Goal: Communication & Community: Answer question/provide support

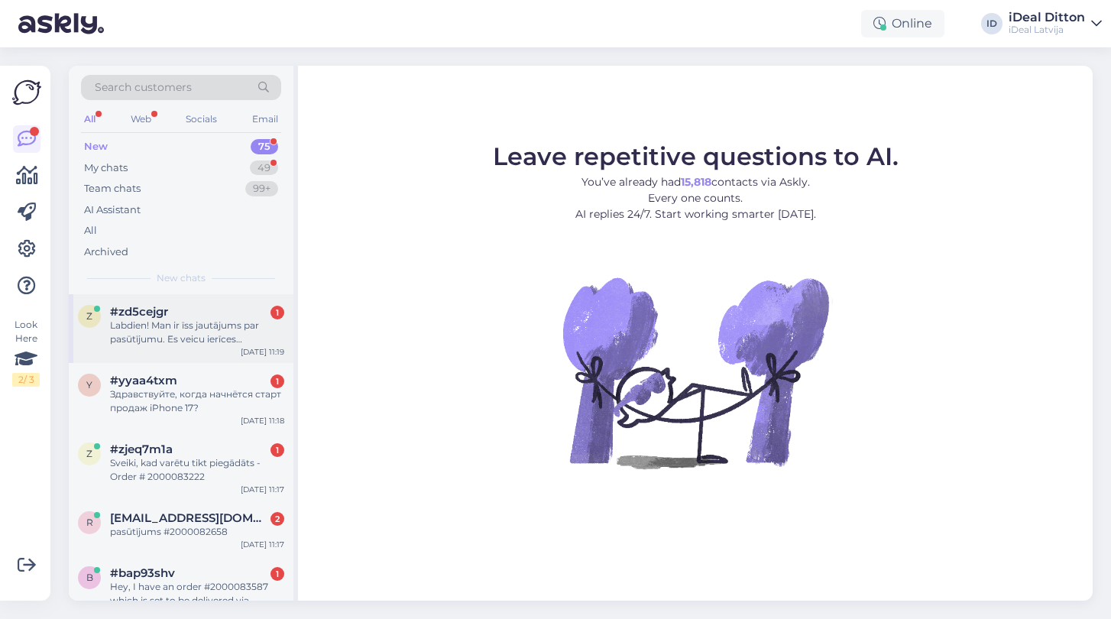
click at [147, 336] on div "Labdien! Man ir īss jautājums par pasūtījumu. Es veicu ierīces priekšpasūtījumu…" at bounding box center [197, 333] width 174 height 28
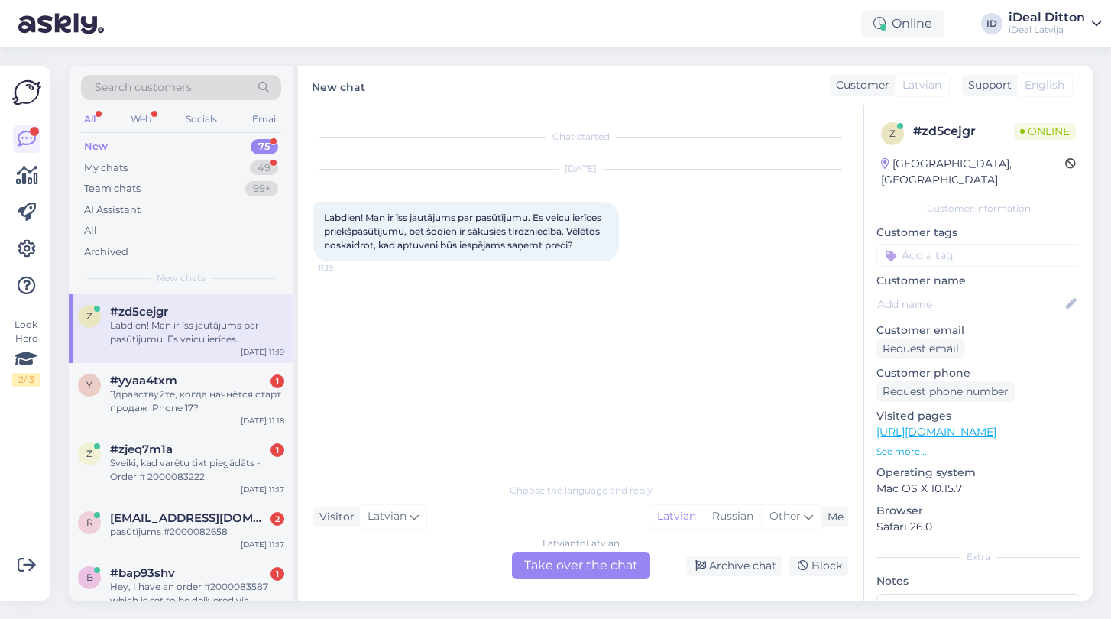
drag, startPoint x: 582, startPoint y: 244, endPoint x: 306, endPoint y: 209, distance: 278.2
click at [306, 209] on div "Chat started [DATE] Labdien! Man ir īss jautājums par pasūtījumu. Es veicu ierī…" at bounding box center [581, 352] width 566 height 495
copy span "Labdien! Man ir īss jautājums par pasūtījumu. Es veicu ierīces priekšpasūtījumu…"
click at [590, 569] on div "Latvian to Latvian Take over the chat" at bounding box center [581, 566] width 138 height 28
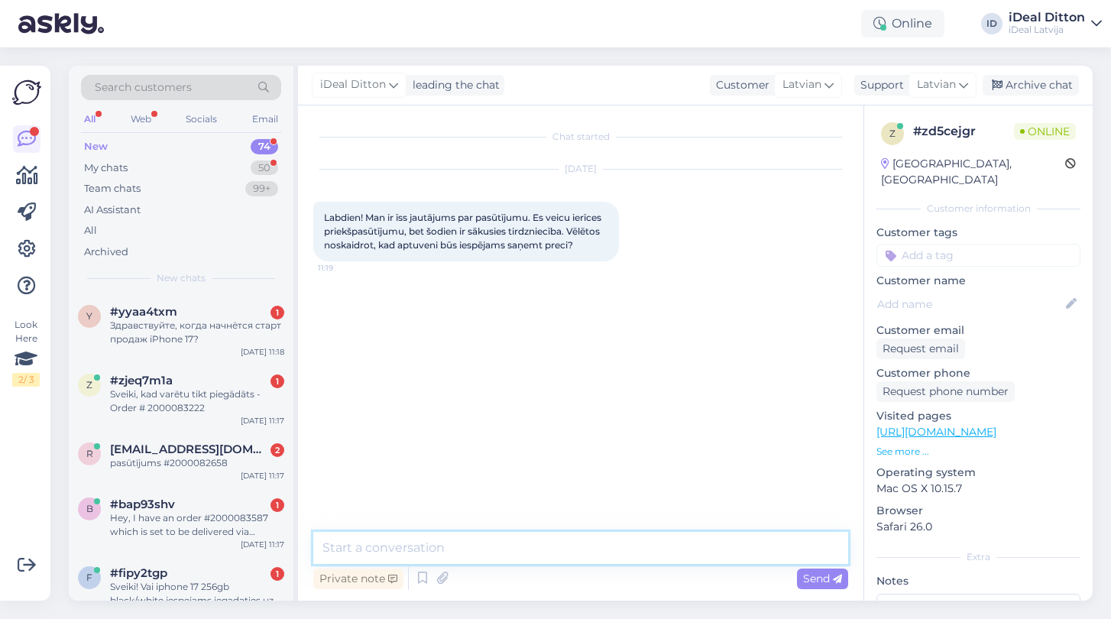
click at [412, 553] on textarea at bounding box center [580, 548] width 535 height 32
paste textarea "Labdien! Paldies par Jūsu ziņu un veikto priekšpasūtījumu. Varam apstiprināt, k…"
type textarea "Labdien! Paldies par Jūsu ziņu un veikto priekšpasūtījumu. Varam apstiprināt, k…"
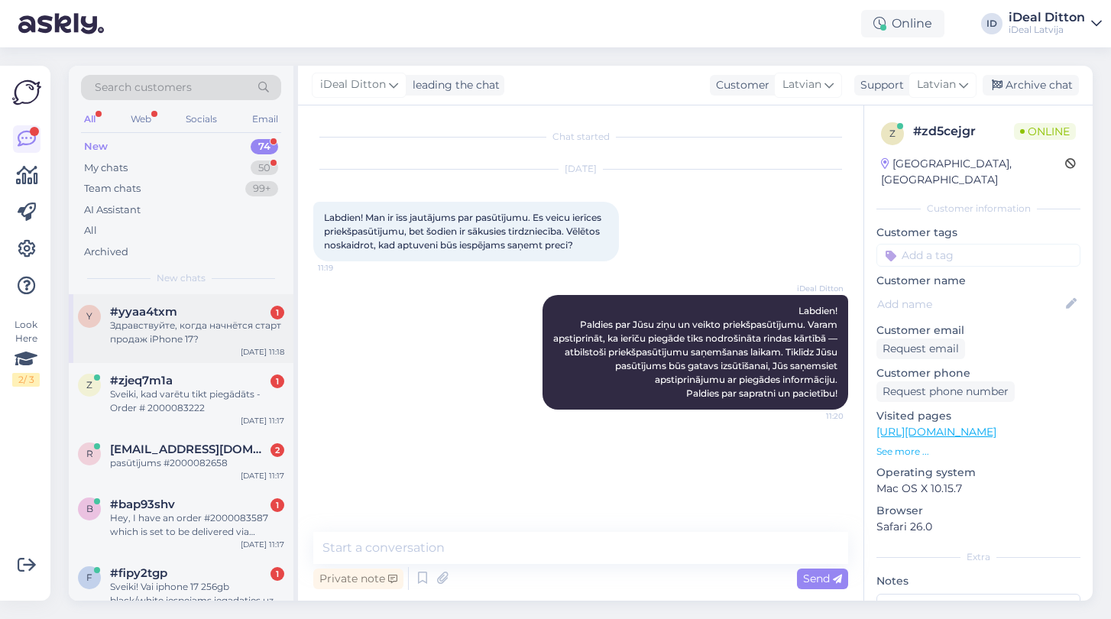
click at [161, 349] on div "y #yyaa4txm 1 Здравствуйте, когда начнётся старт продаж iPhone 17? [DATE] 11:18" at bounding box center [181, 328] width 225 height 69
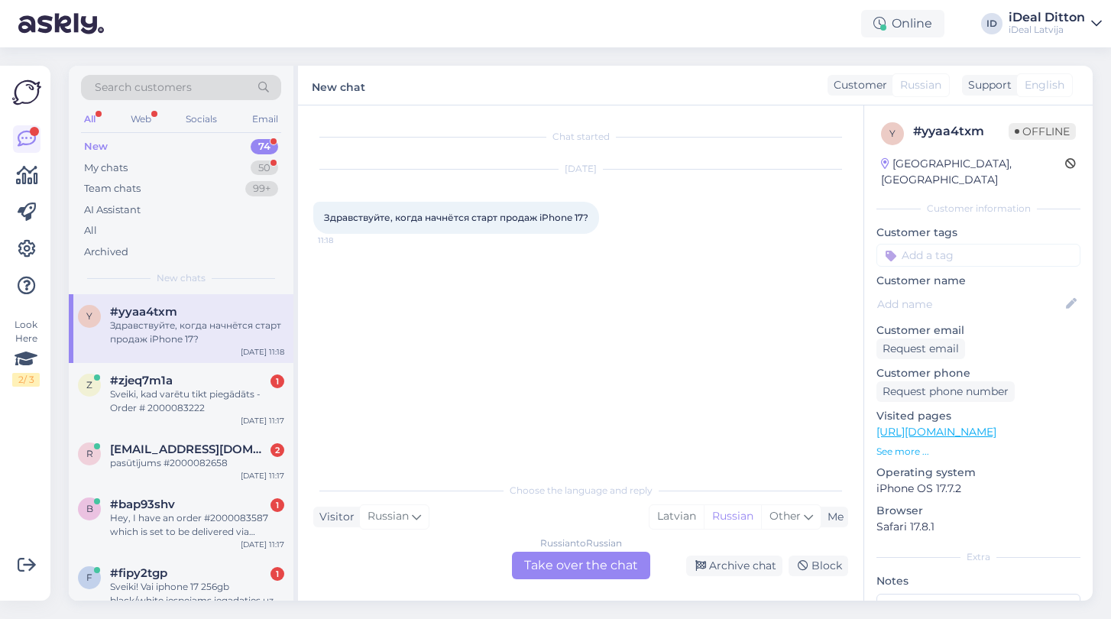
click at [567, 576] on div "Russian to Russian Take over the chat" at bounding box center [581, 566] width 138 height 28
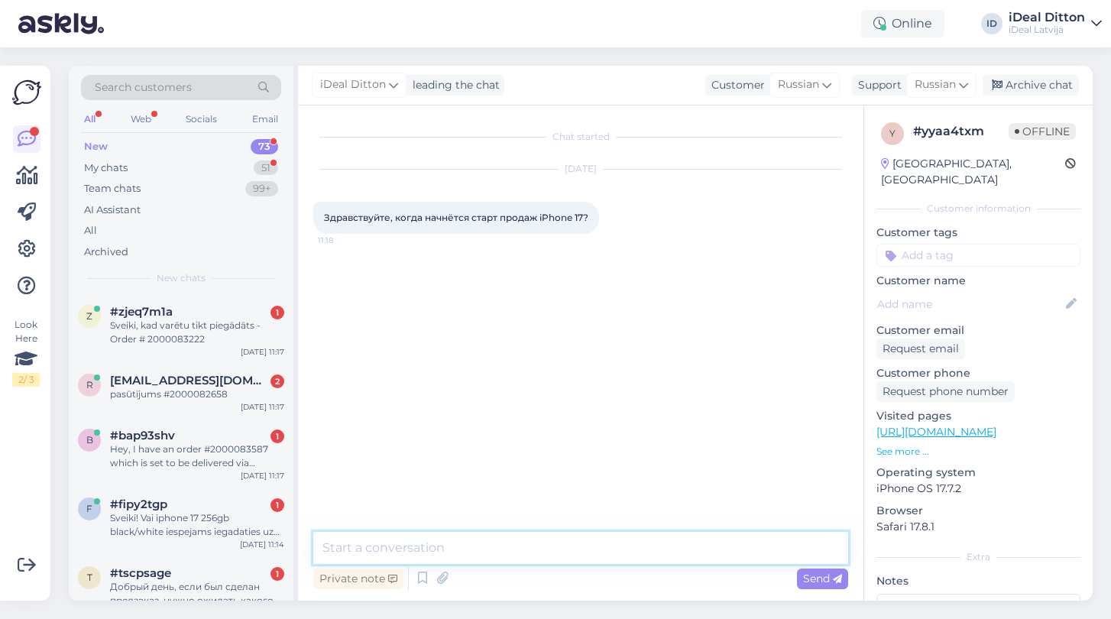
click at [534, 548] on textarea at bounding box center [580, 548] width 535 height 32
type textarea "Добрый день, сегодня начался"
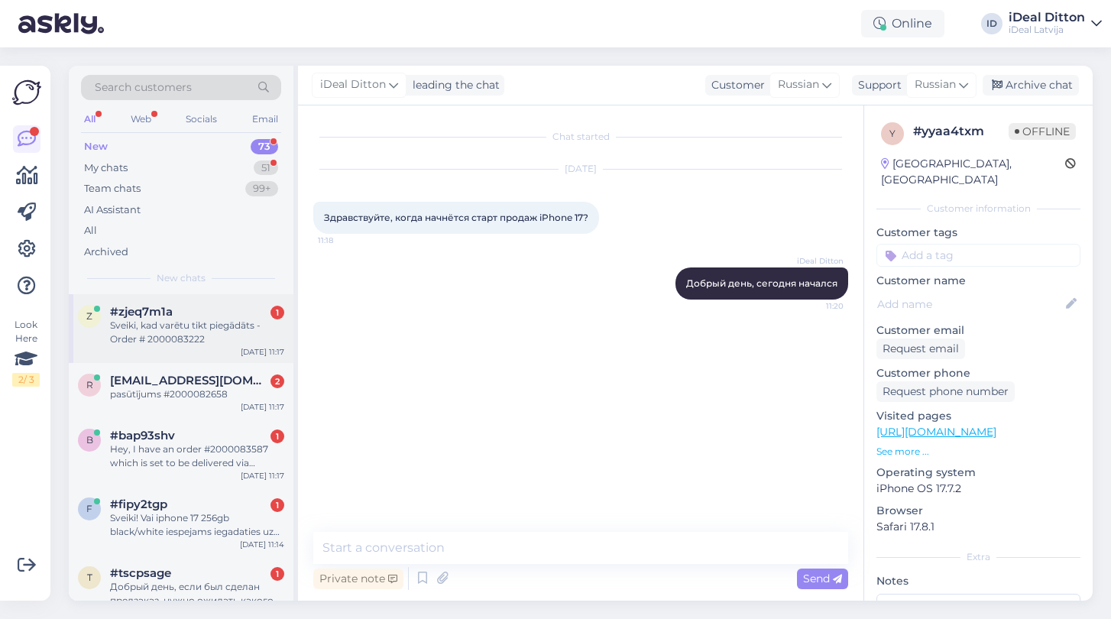
click at [203, 349] on div "z #zjeq7m1a 1 Sveiki, kad varētu tikt piegādāts - Order # 2000083222 [DATE] 11:…" at bounding box center [181, 328] width 225 height 69
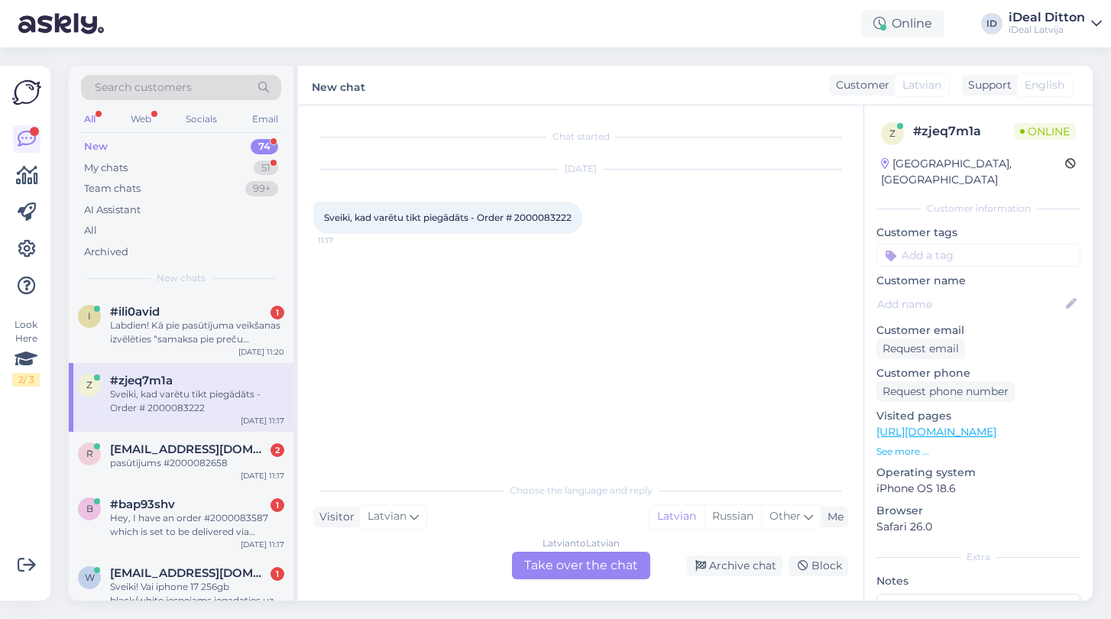
click at [546, 571] on div "Latvian to Latvian Take over the chat" at bounding box center [581, 566] width 138 height 28
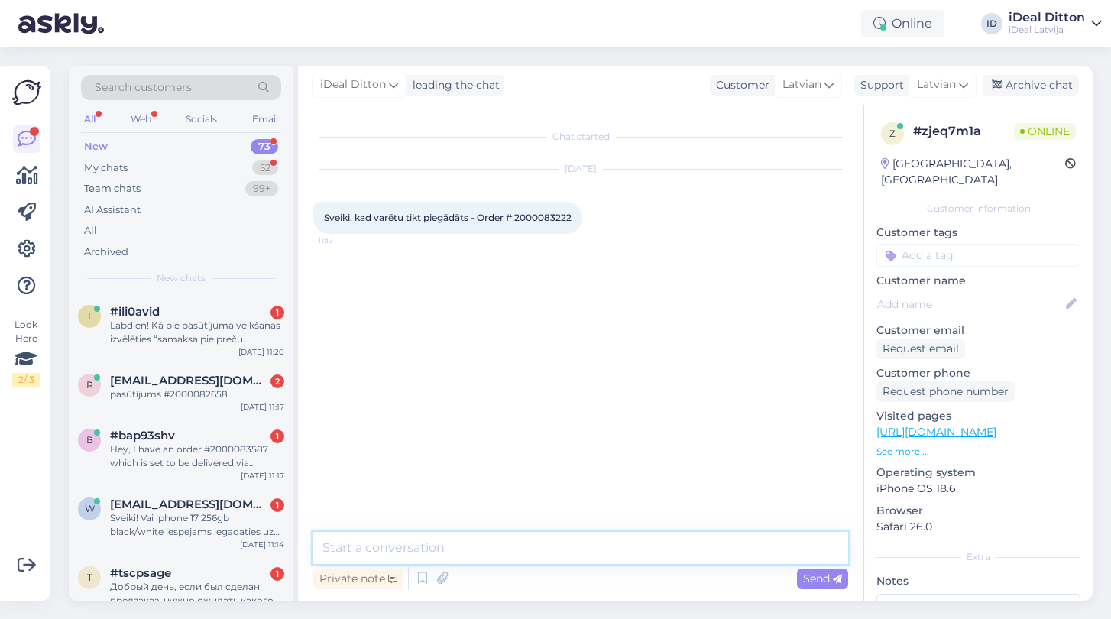
click at [419, 558] on textarea at bounding box center [580, 548] width 535 height 32
paste textarea "Labdien! Paldies par Jūsu ziņu un veikto priekšpasūtījumu. Varam apstiprināt, k…"
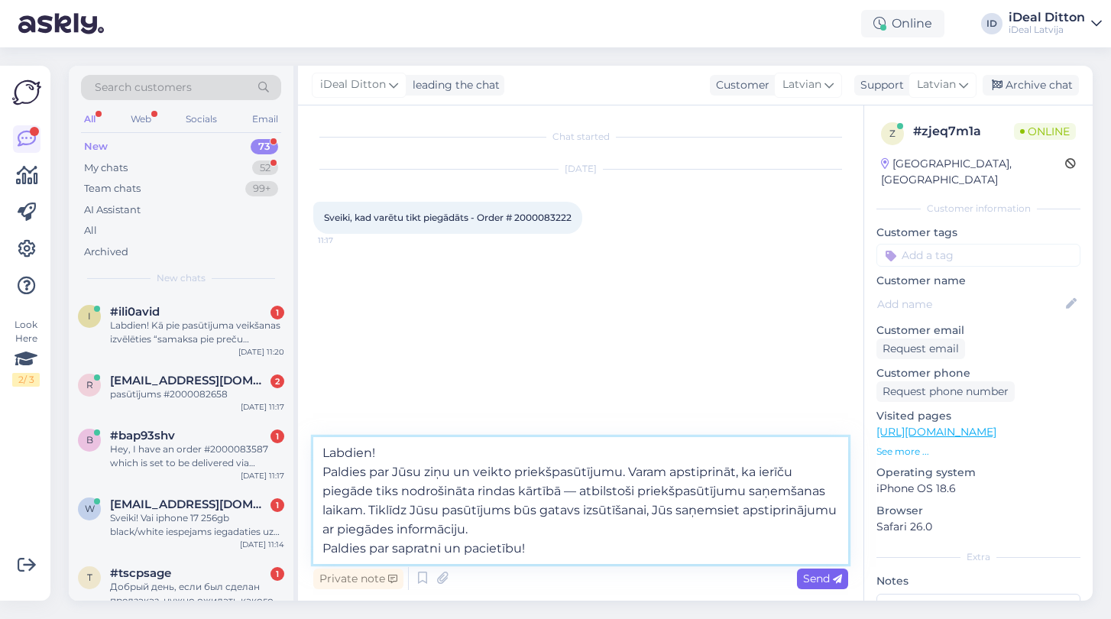
type textarea "Labdien! Paldies par Jūsu ziņu un veikto priekšpasūtījumu. Varam apstiprināt, k…"
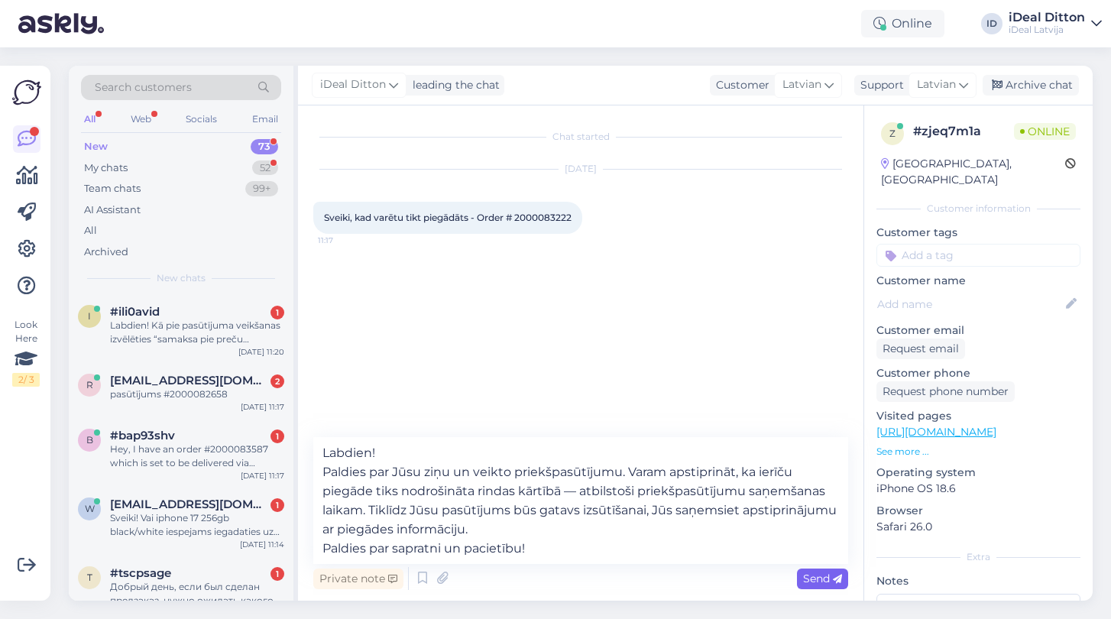
click at [827, 577] on span "Send" at bounding box center [822, 579] width 39 height 14
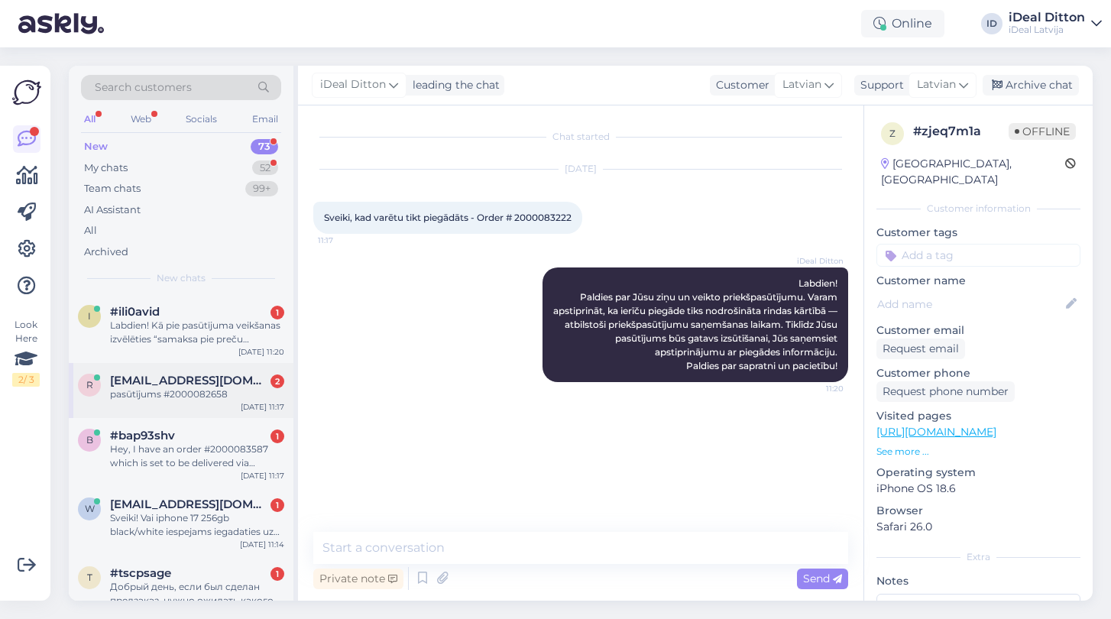
click at [143, 407] on div "r [EMAIL_ADDRESS][DOMAIN_NAME] 2 pasūtījums #2000082658 [DATE] 11:17" at bounding box center [181, 390] width 225 height 55
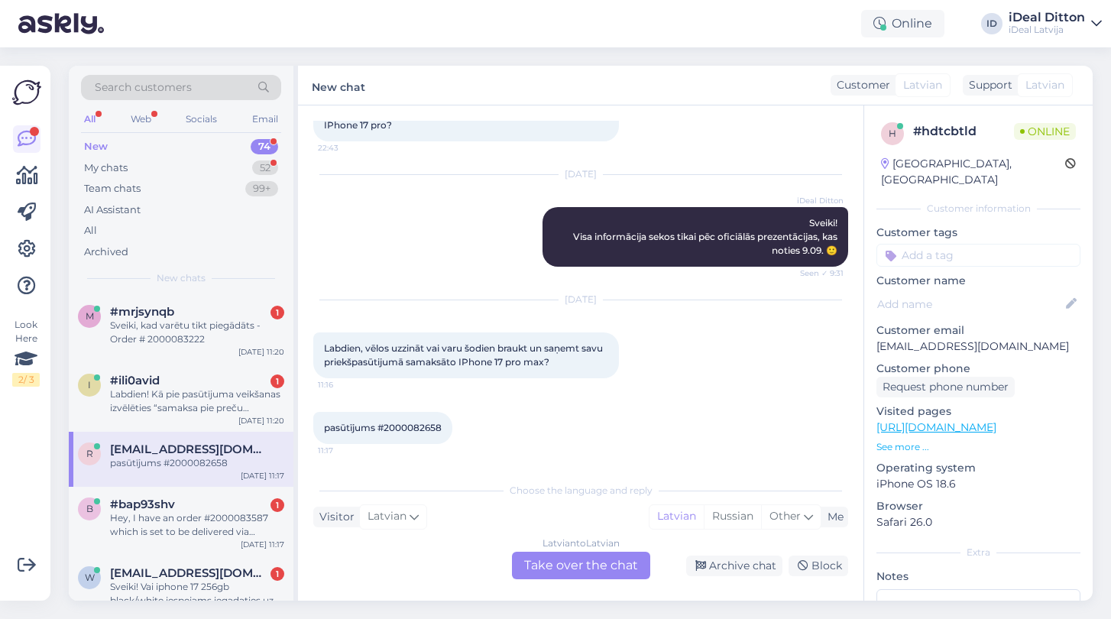
click at [556, 567] on div "Latvian to Latvian Take over the chat" at bounding box center [581, 566] width 138 height 28
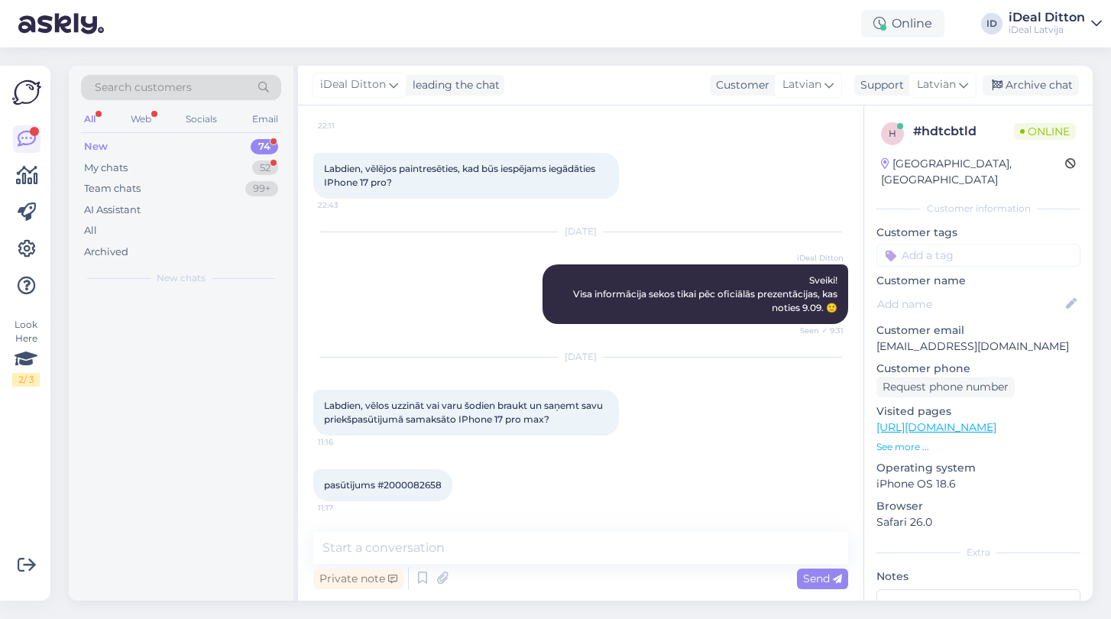
scroll to position [128, 0]
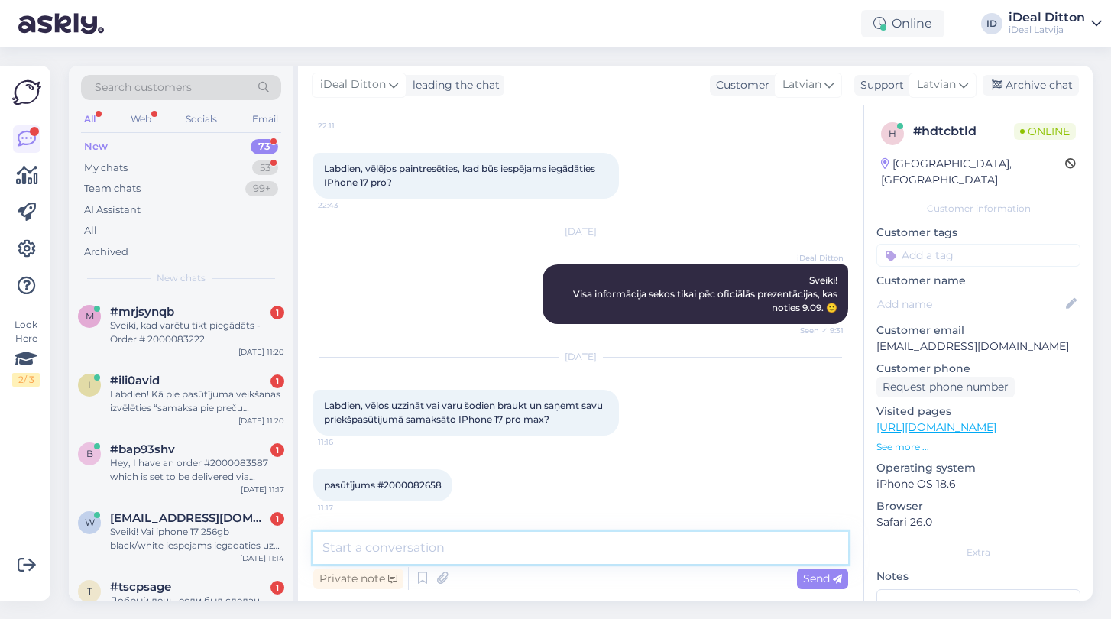
click at [498, 550] on textarea at bounding box center [580, 548] width 535 height 32
paste textarea "Labdien! Paldies par Jūsu ziņu un veikto priekšpasūtījumu. Varam apstiprināt, k…"
type textarea "Labdien! Paldies par Jūsu ziņu un veikto priekšpasūtījumu. Varam apstiprināt, k…"
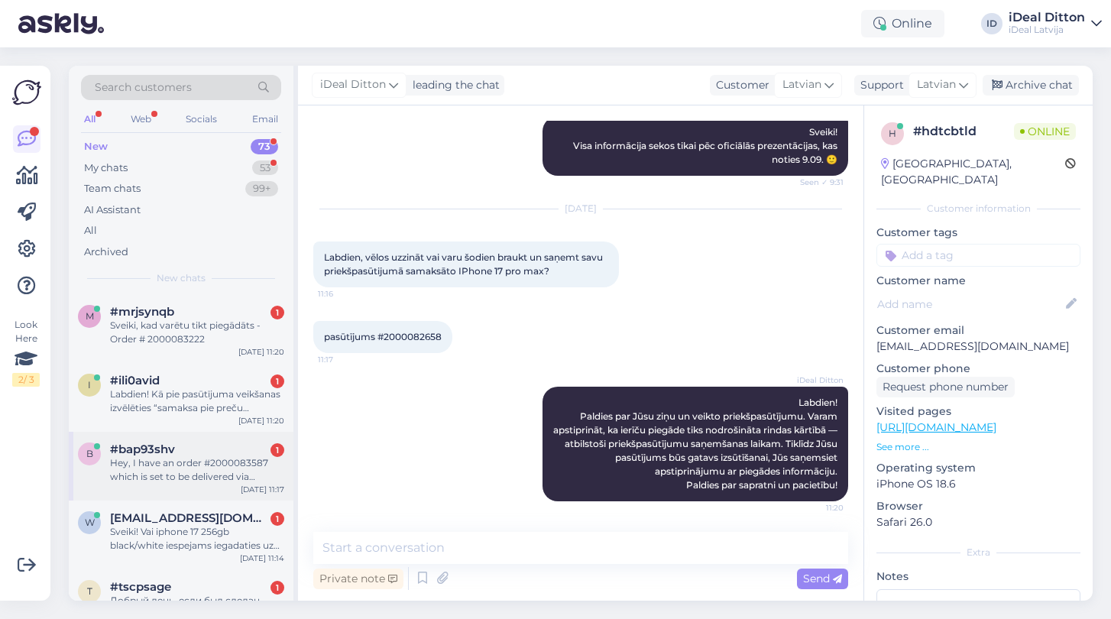
click at [209, 491] on div "b #bap93shv 1 Hey, I have an order #2000083587 which is set to be delivered via…" at bounding box center [181, 466] width 225 height 69
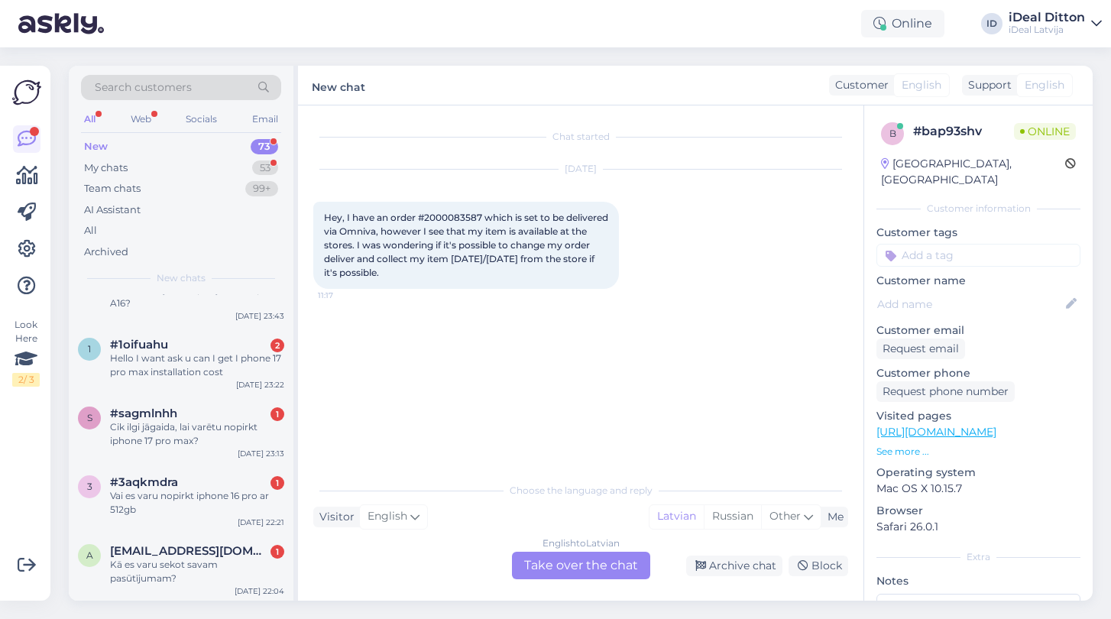
scroll to position [4575, 0]
click at [210, 437] on div "Cik ilgi jāgaida, lai varētu nopirkt iphone 17 pro max?" at bounding box center [197, 435] width 174 height 28
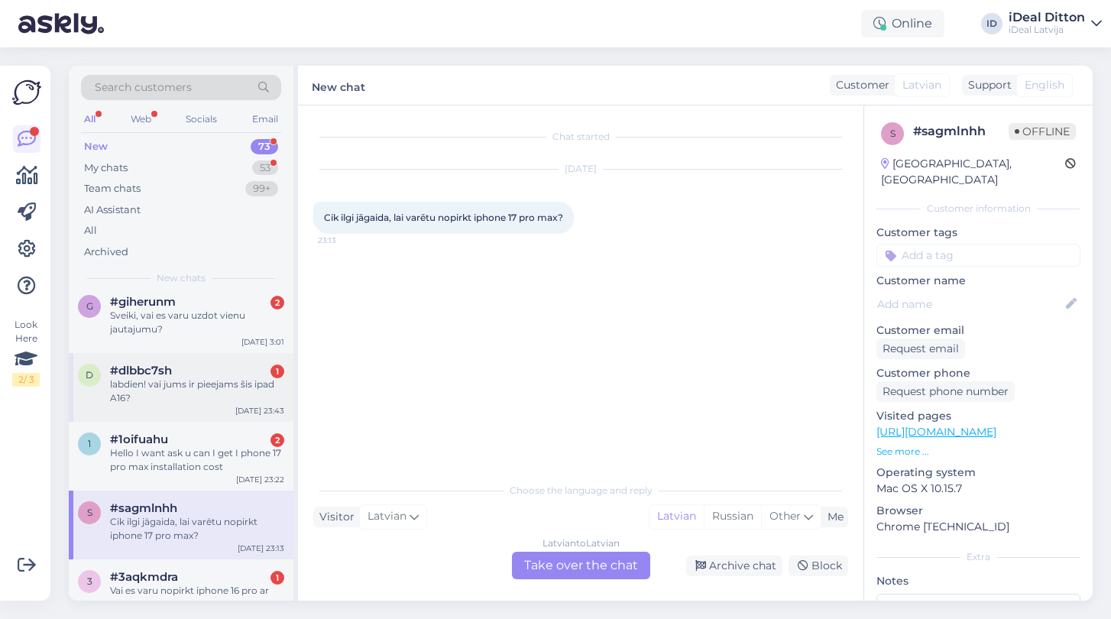
scroll to position [0, 0]
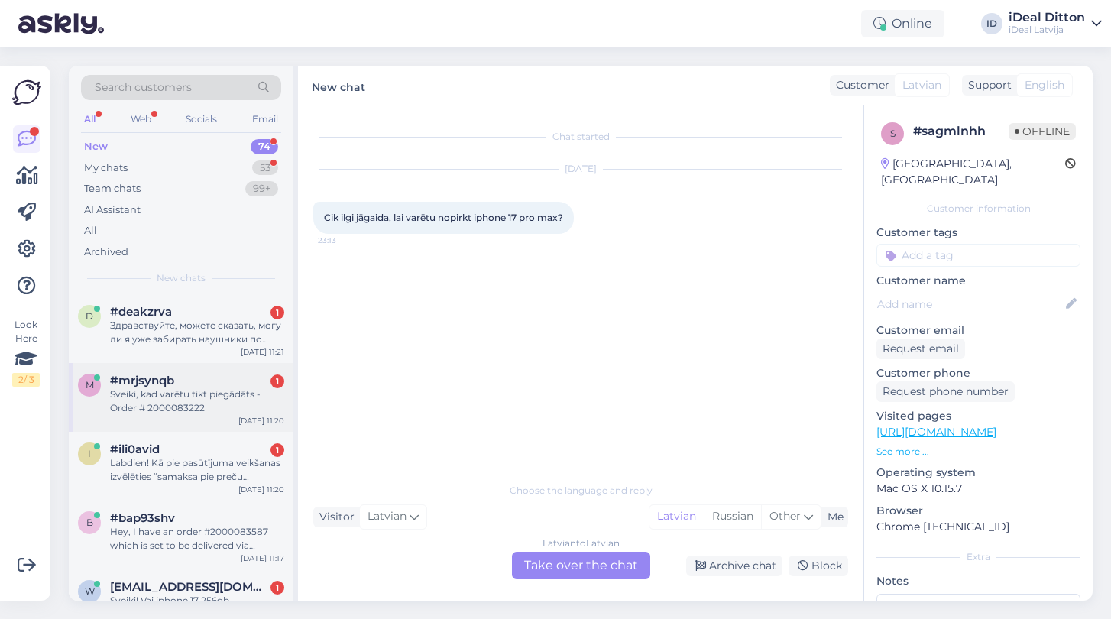
click at [179, 410] on div "Sveiki, kad varētu tikt piegādāts - Order # 2000083222" at bounding box center [197, 402] width 174 height 28
click at [559, 573] on div "Latvian to Latvian Take over the chat" at bounding box center [581, 566] width 138 height 28
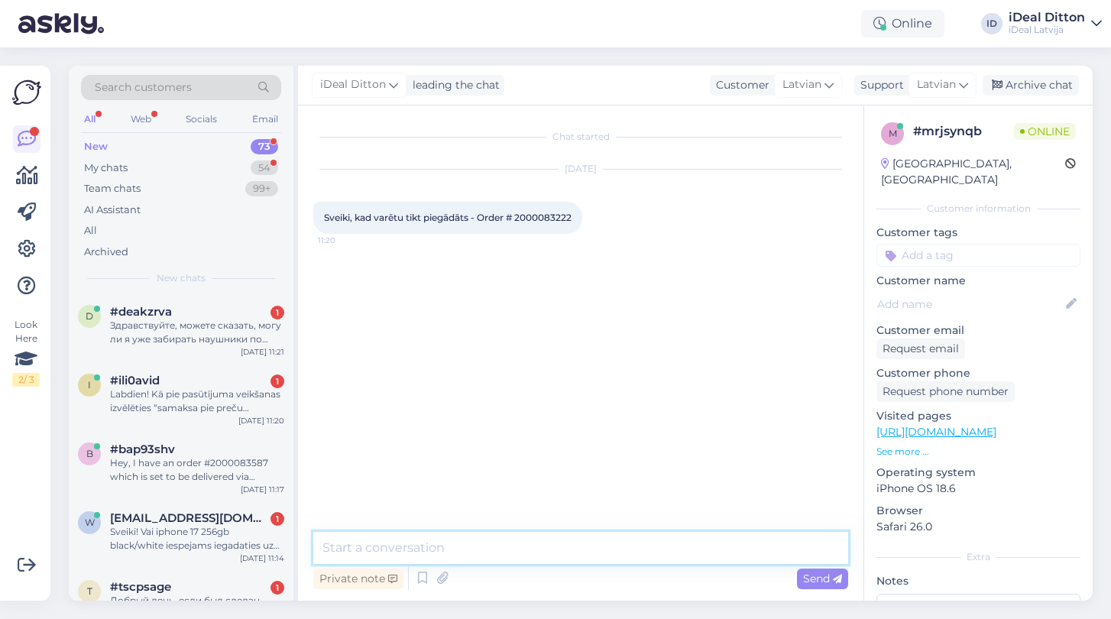
click at [505, 552] on textarea at bounding box center [580, 548] width 535 height 32
paste textarea "Labdien! Paldies par Jūsu ziņu un veikto priekšpasūtījumu. Varam apstiprināt, k…"
type textarea "Labdien! Paldies par Jūsu ziņu un veikto priekšpasūtījumu. Varam apstiprināt, k…"
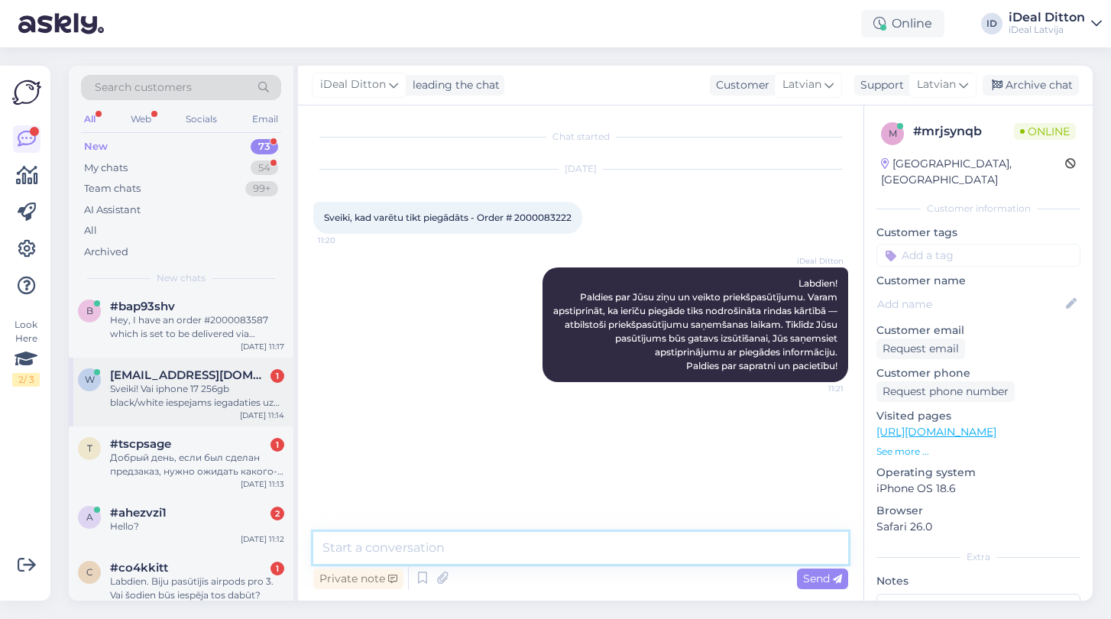
scroll to position [146, 0]
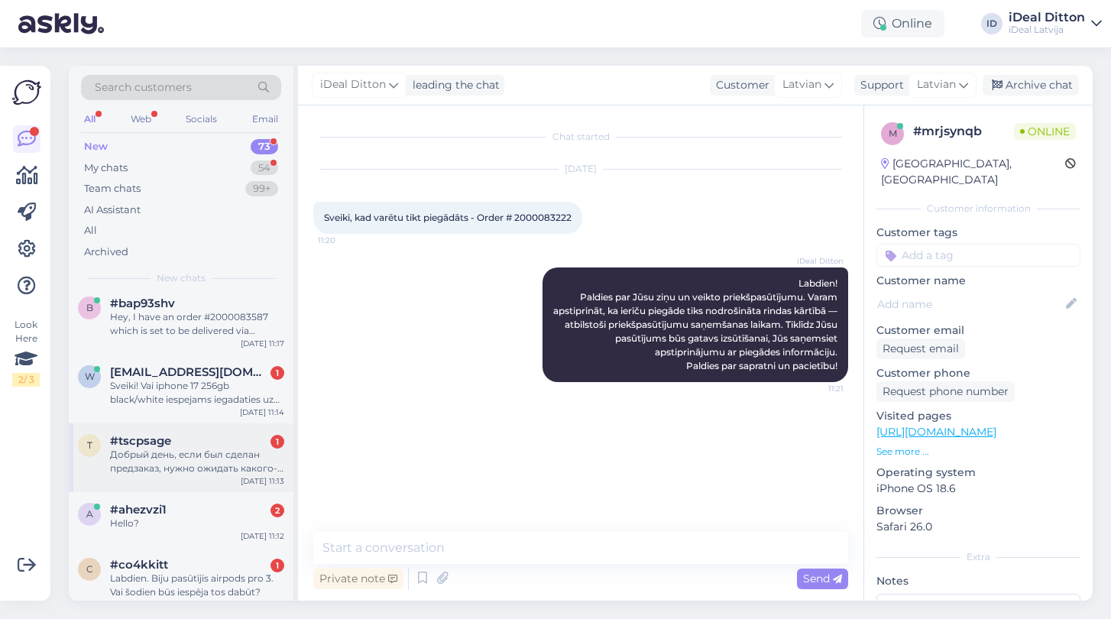
click at [202, 456] on div "Добрый день, если был сделан предзаказ, нужно ожидать какого-то письма на почту…" at bounding box center [197, 462] width 174 height 28
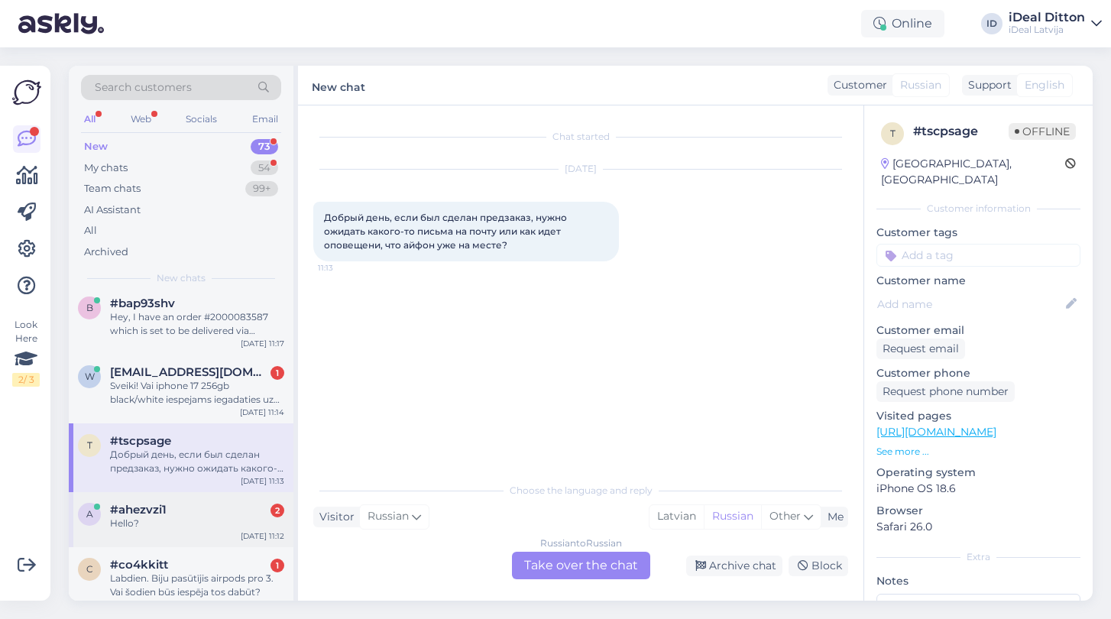
click at [169, 521] on div "Hello?" at bounding box center [197, 524] width 174 height 14
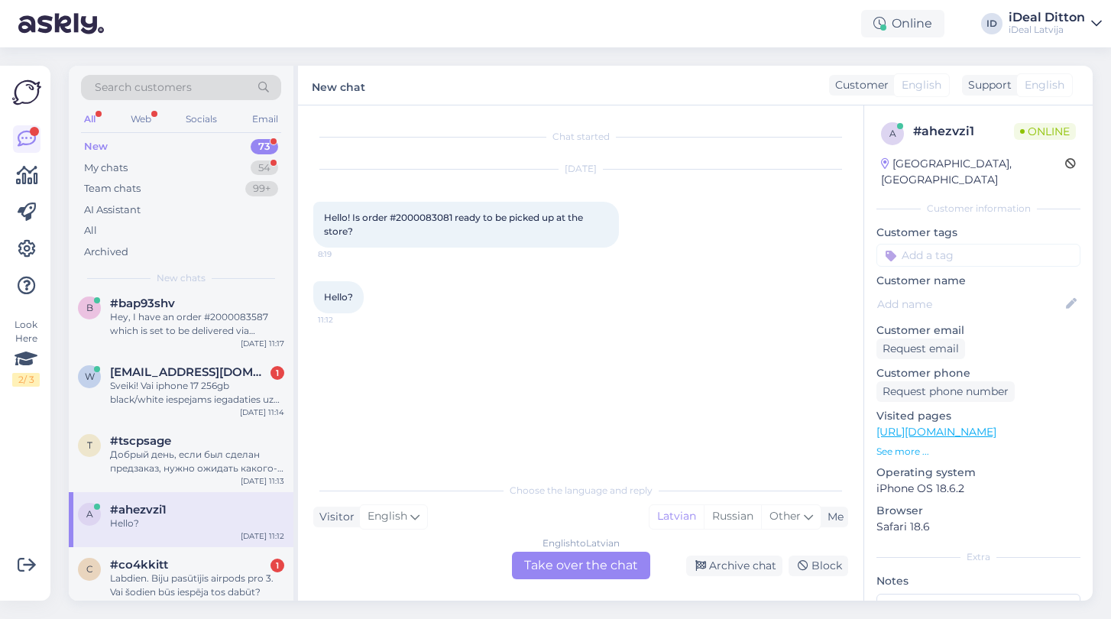
click at [569, 575] on div "English to Latvian Take over the chat" at bounding box center [581, 566] width 138 height 28
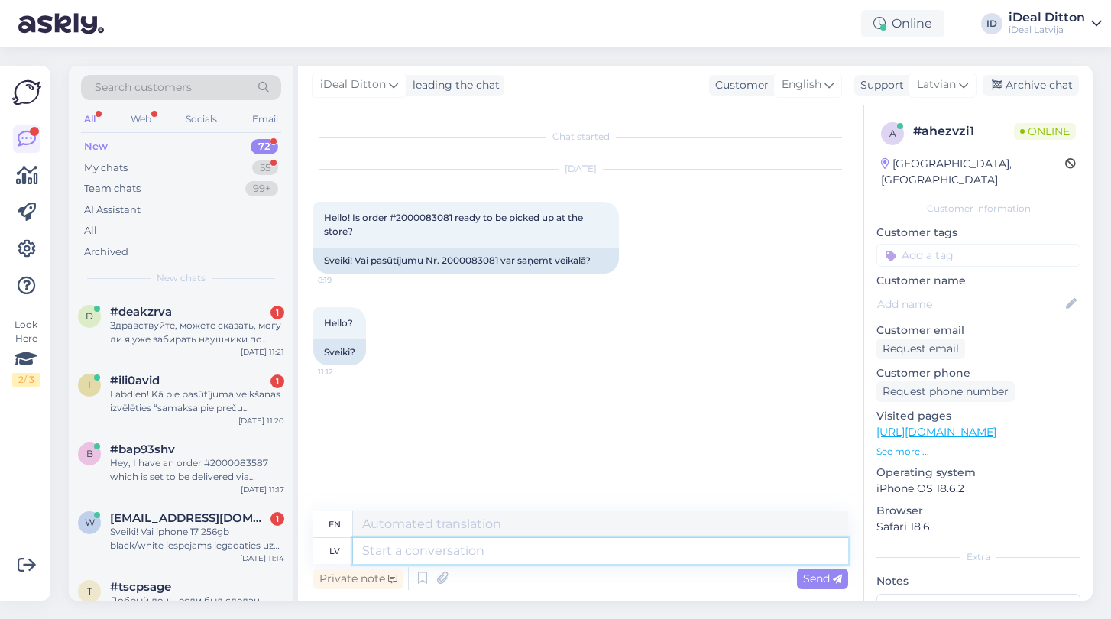
click at [433, 558] on textarea at bounding box center [600, 551] width 495 height 26
paste textarea "Labdien! Paldies par Jūsu ziņu un veikto priekšpasūtījumu. Varam apstiprināt, k…"
type textarea "Labdien! Paldies par Jūsu ziņu un veikto priekšpasūtījumu. Varam apstiprināt, k…"
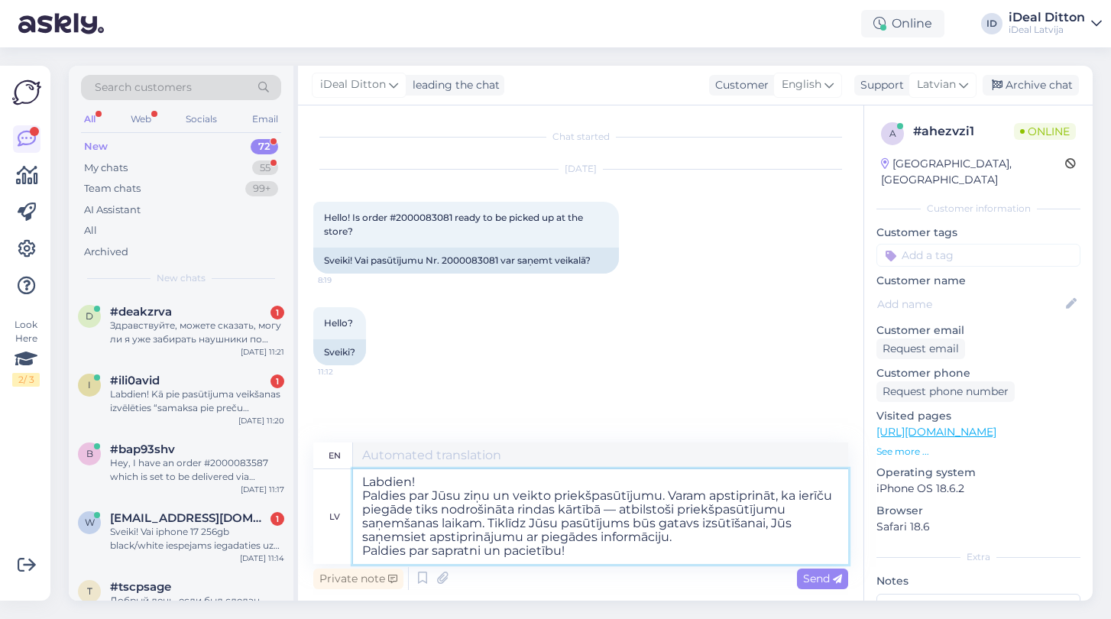
type textarea "Hello! Thank you for your message and pre-order. We can confirm that the delive…"
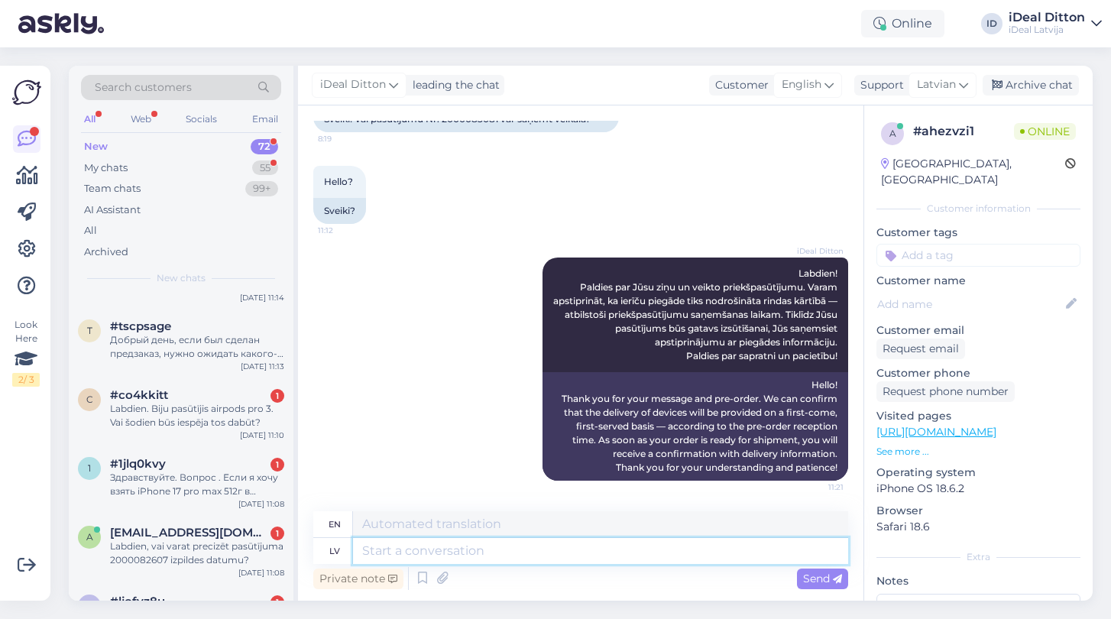
scroll to position [264, 0]
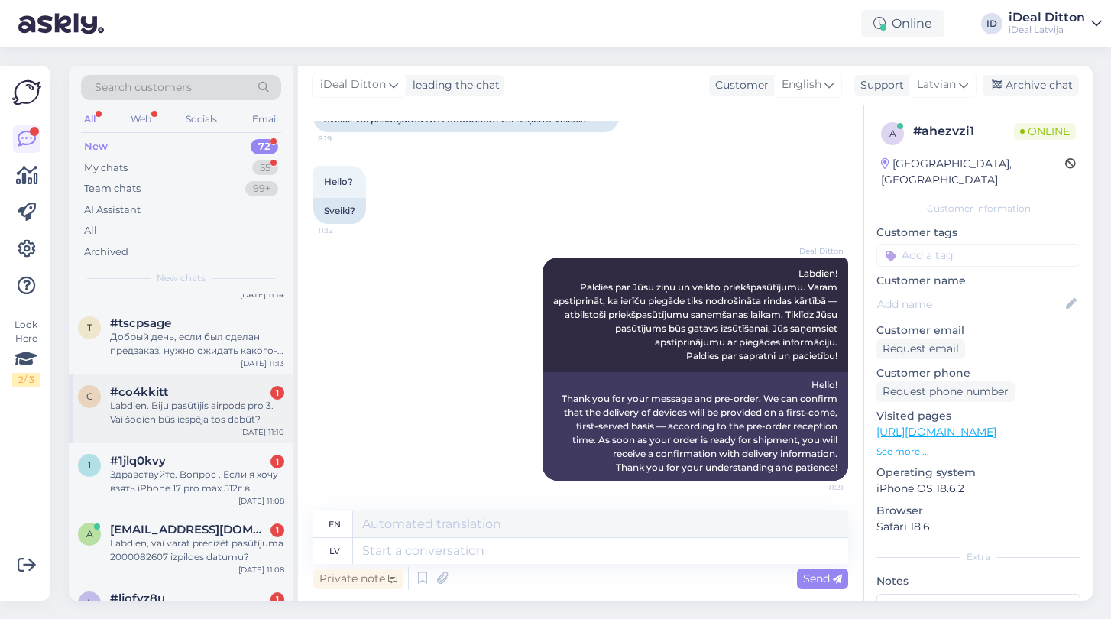
click at [177, 424] on div "c #co4kkitt 1 Labdien. Biju pasūtījis airpods pro 3. Vai šodien būs iespēja tos…" at bounding box center [181, 409] width 225 height 69
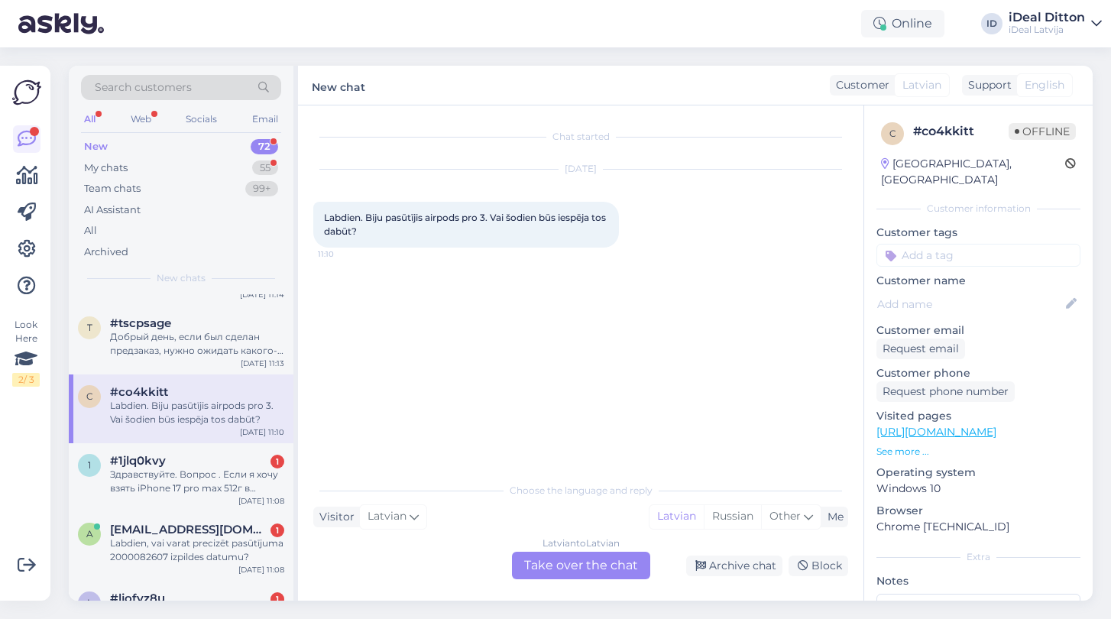
click at [571, 571] on div "Latvian to Latvian Take over the chat" at bounding box center [581, 566] width 138 height 28
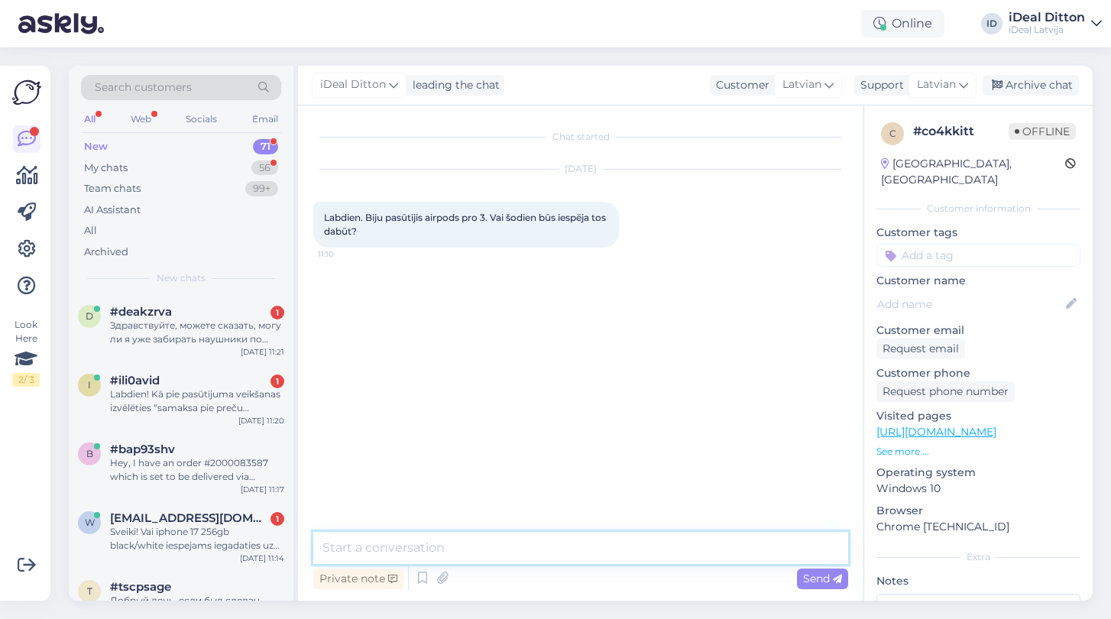
click at [453, 550] on textarea at bounding box center [580, 548] width 535 height 32
paste textarea "Labdien! Paldies par Jūsu ziņu un veikto priekšpasūtījumu. Varam apstiprināt, k…"
type textarea "Labdien! Paldies par Jūsu ziņu un veikto priekšpasūtījumu. Varam apstiprināt, k…"
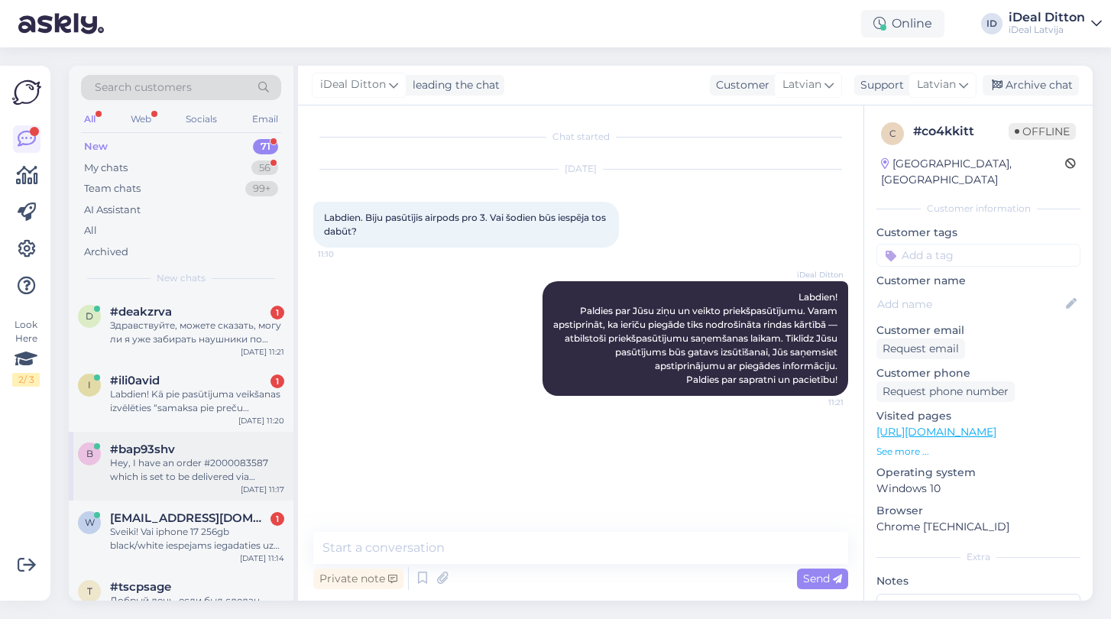
click at [174, 470] on div "Hey, I have an order #2000083587 which is set to be delivered via Omniva, howev…" at bounding box center [197, 470] width 174 height 28
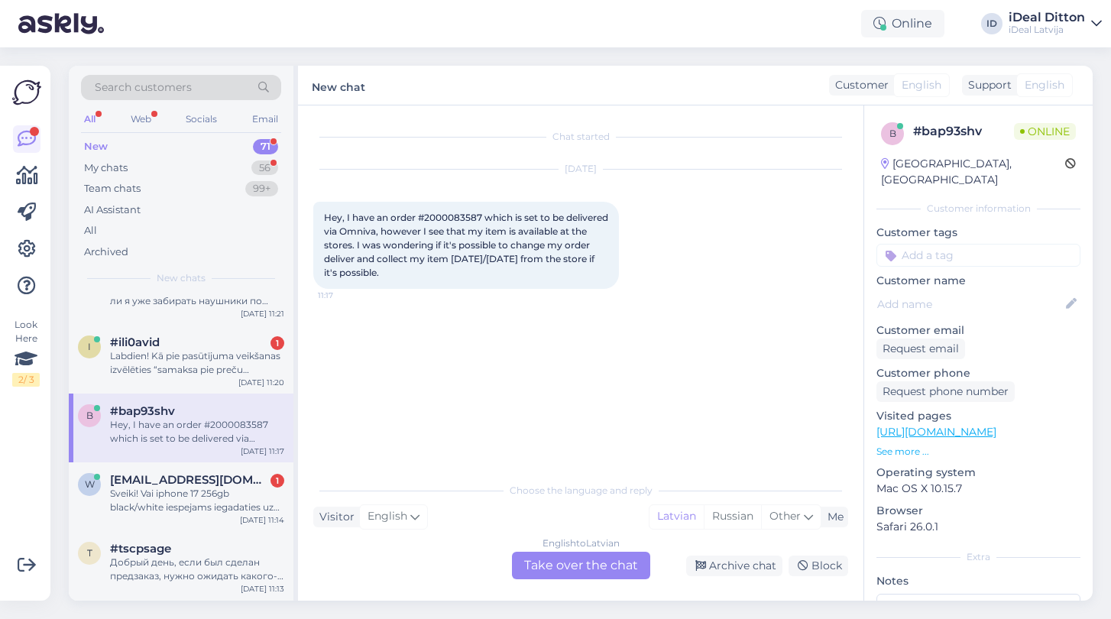
scroll to position [66, 0]
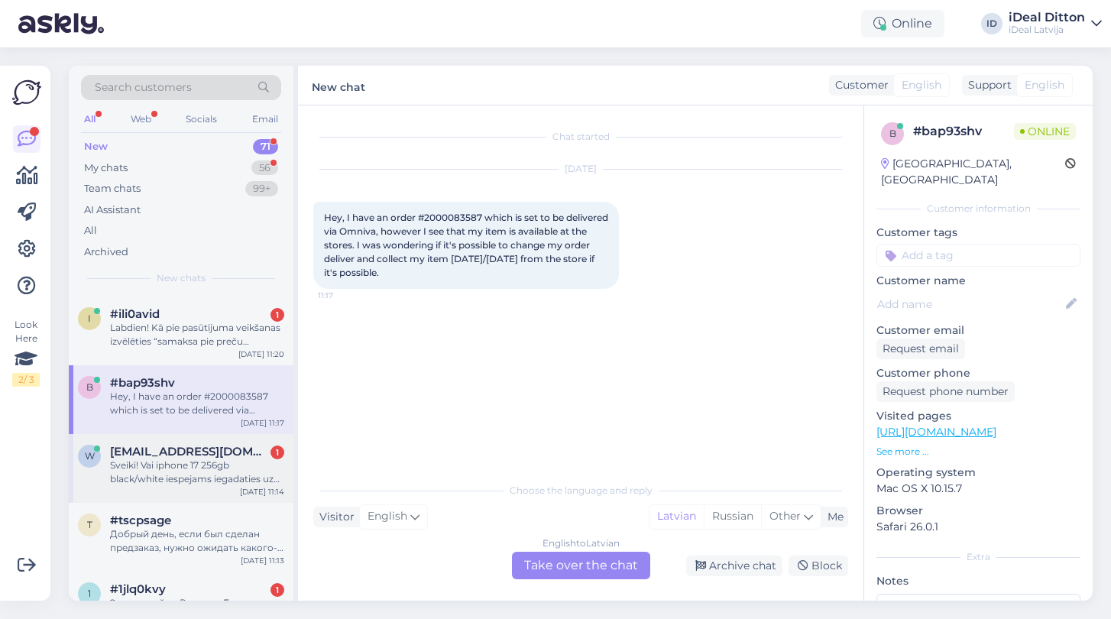
click at [174, 470] on div "Sveiki! Vai iphone 17 256gb black/white iespejams iegadaties uz vietas sodien?" at bounding box center [197, 473] width 174 height 28
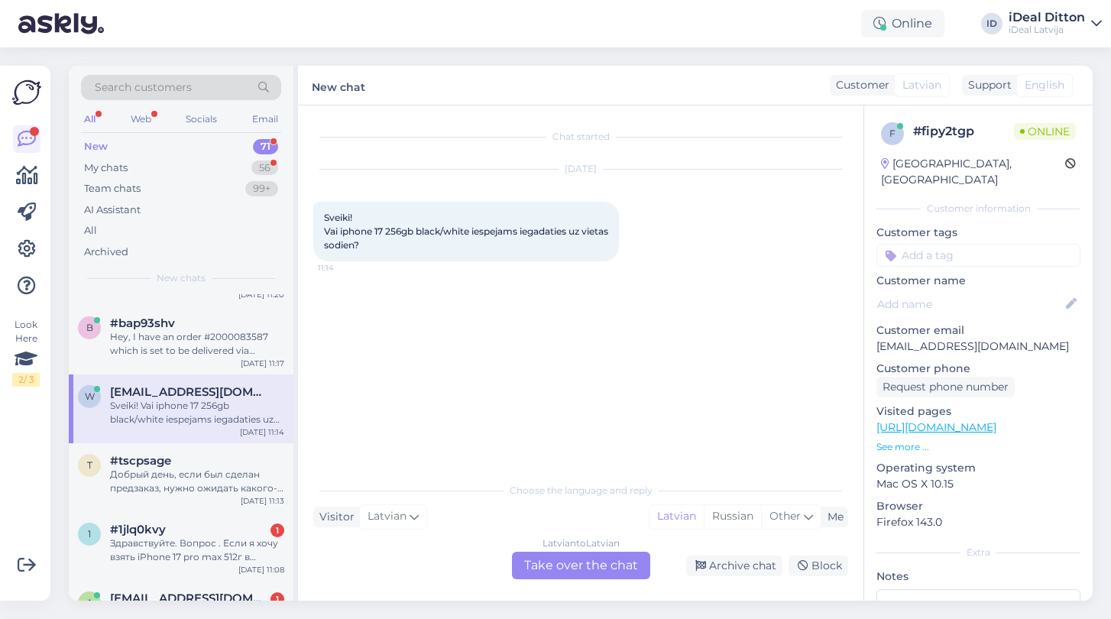
scroll to position [130, 0]
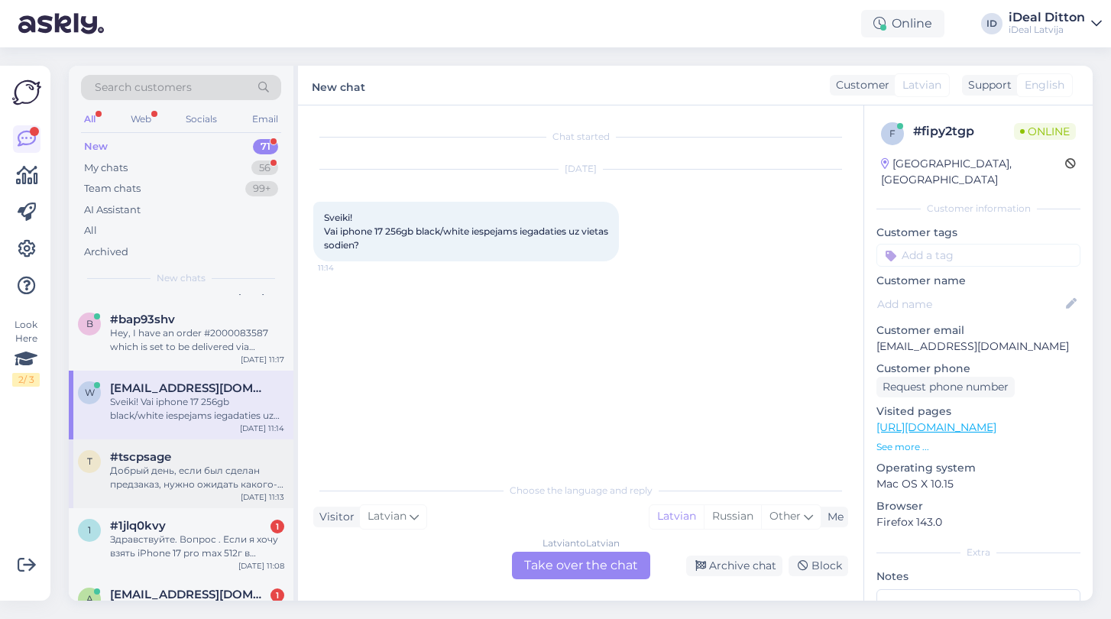
click at [174, 470] on div "Добрый день, если был сделан предзаказ, нужно ожидать какого-то письма на почту…" at bounding box center [197, 478] width 174 height 28
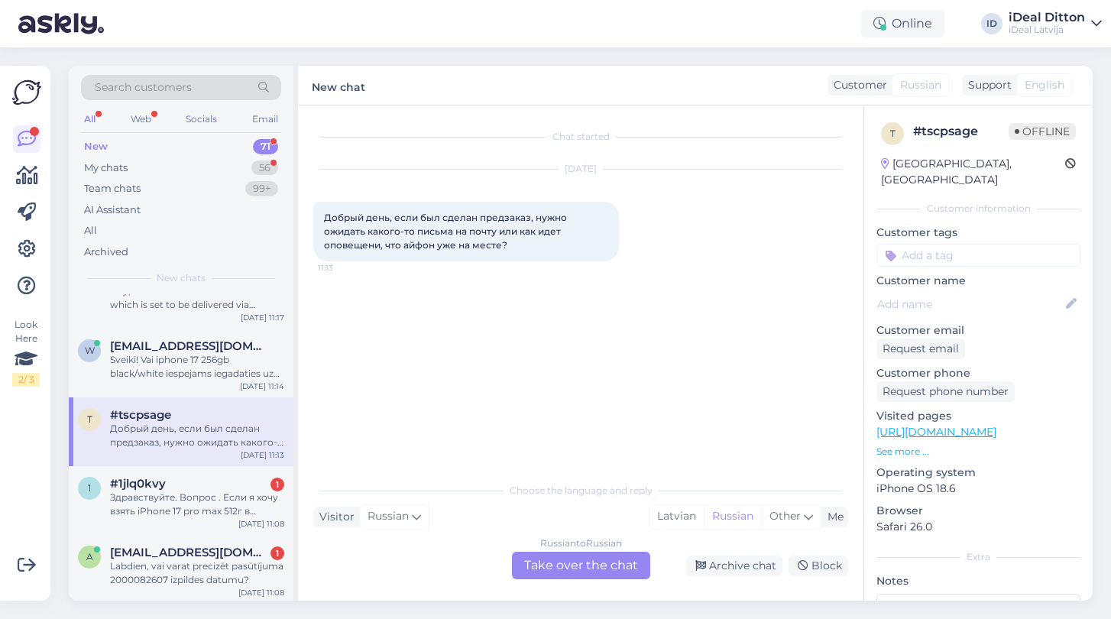
scroll to position [183, 0]
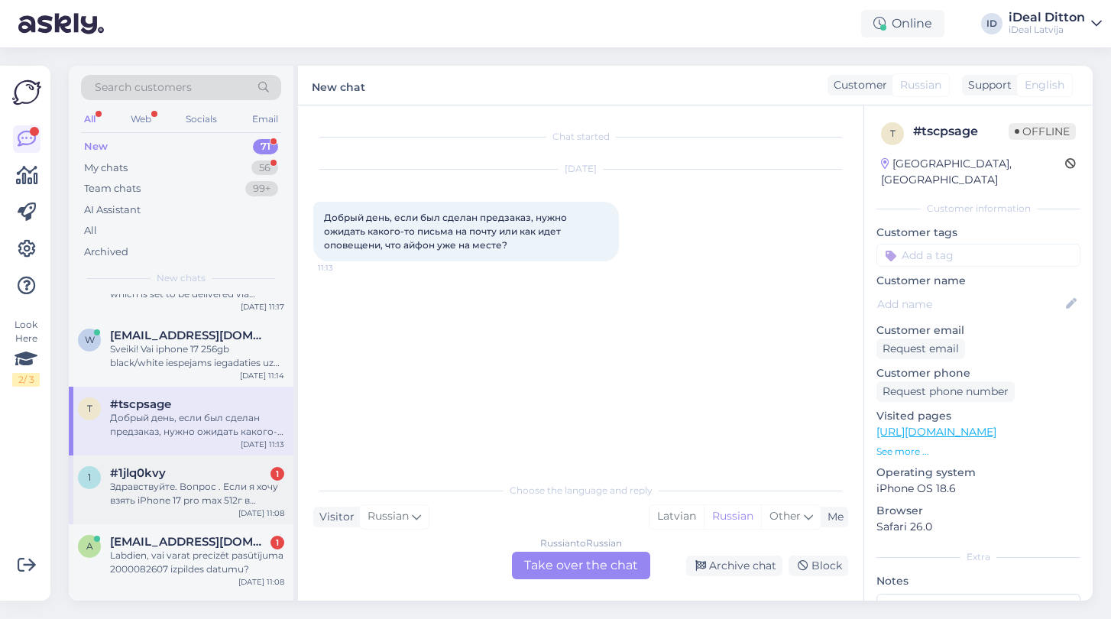
click at [170, 488] on div "Здравствуйте. Вопрос . Если я хочу взять iPhone 17 pro max 512г в лизинг , но с…" at bounding box center [197, 494] width 174 height 28
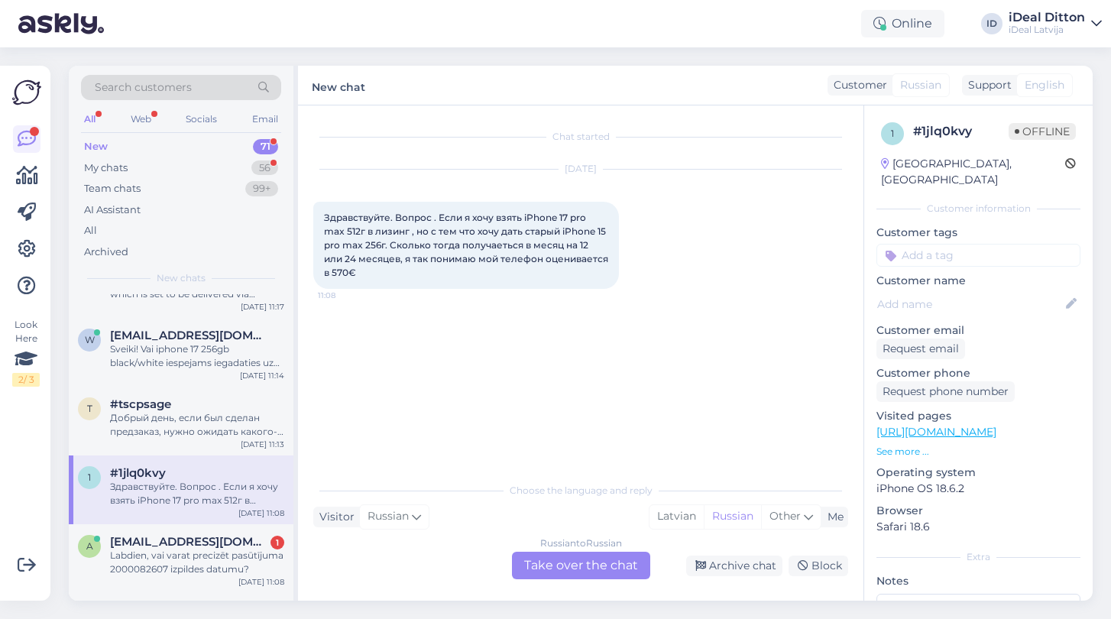
scroll to position [271, 0]
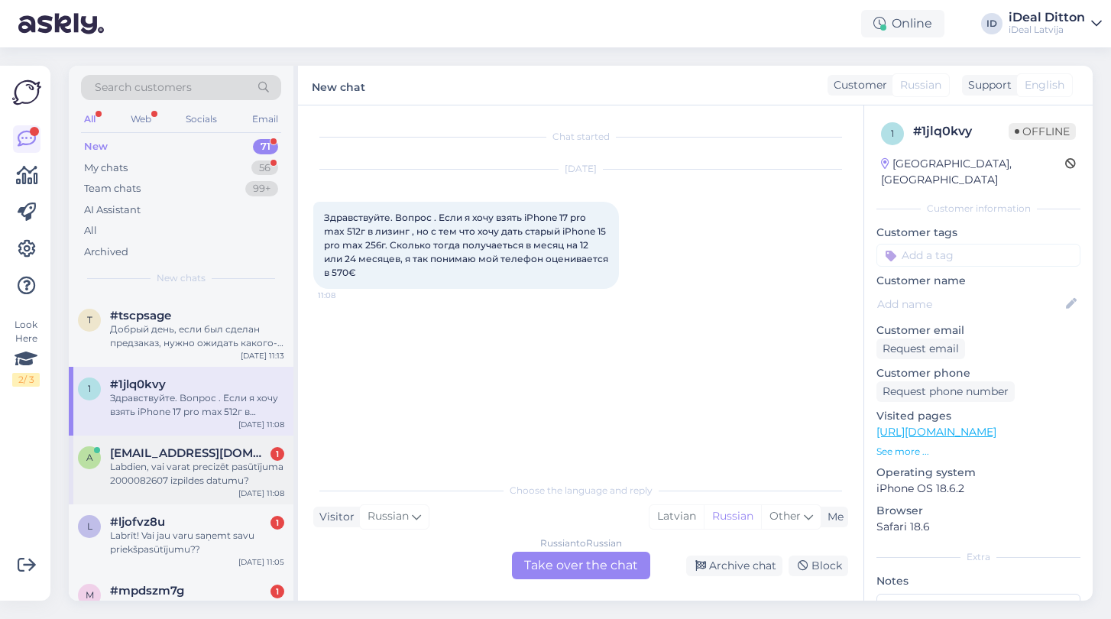
click at [170, 475] on div "Labdien, vai varat precizēt pasūtījuma 2000082607 izpildes datumu?" at bounding box center [197, 474] width 174 height 28
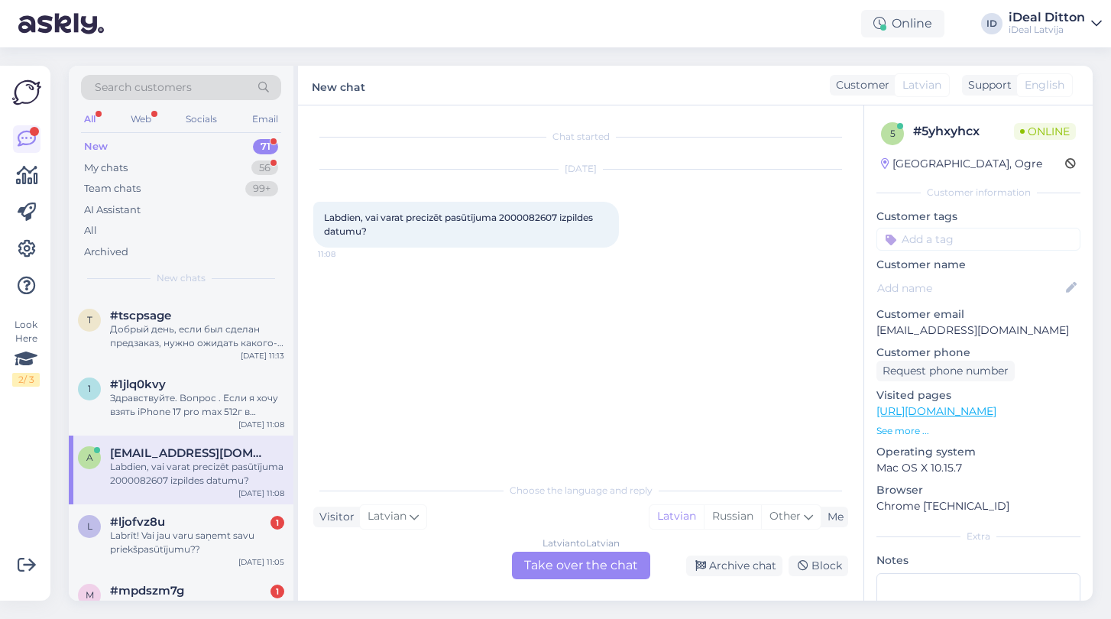
click at [581, 572] on div "Latvian to Latvian Take over the chat" at bounding box center [581, 566] width 138 height 28
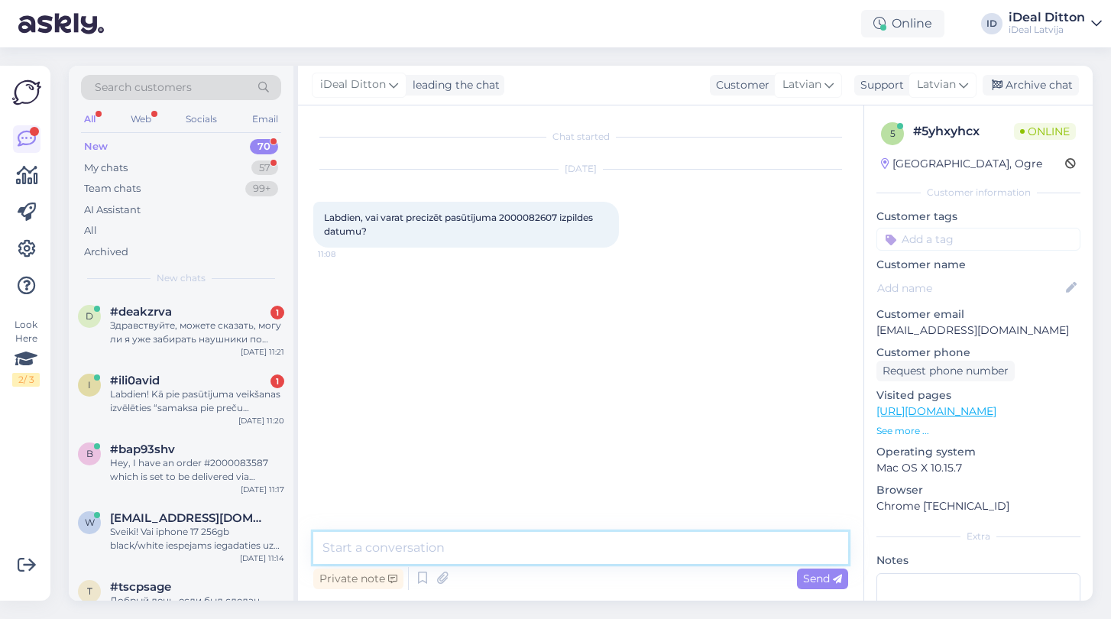
click at [477, 543] on textarea at bounding box center [580, 548] width 535 height 32
paste textarea "Labdien! Paldies par Jūsu ziņu un veikto priekšpasūtījumu. Varam apstiprināt, k…"
type textarea "Labdien! Paldies par Jūsu ziņu un veikto priekšpasūtījumu. Varam apstiprināt, k…"
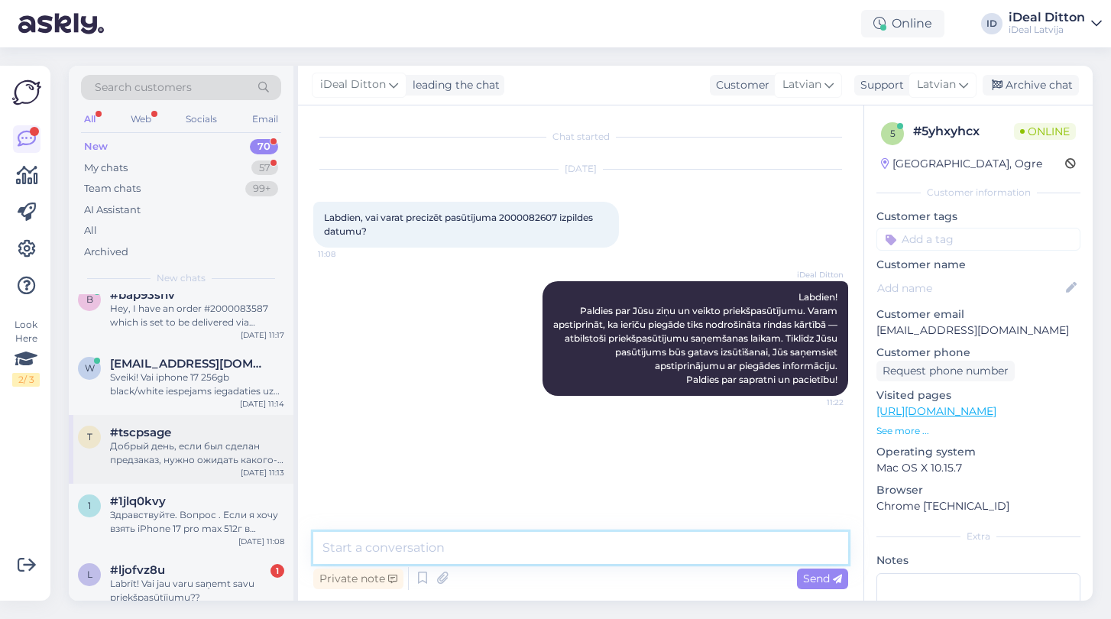
scroll to position [165, 0]
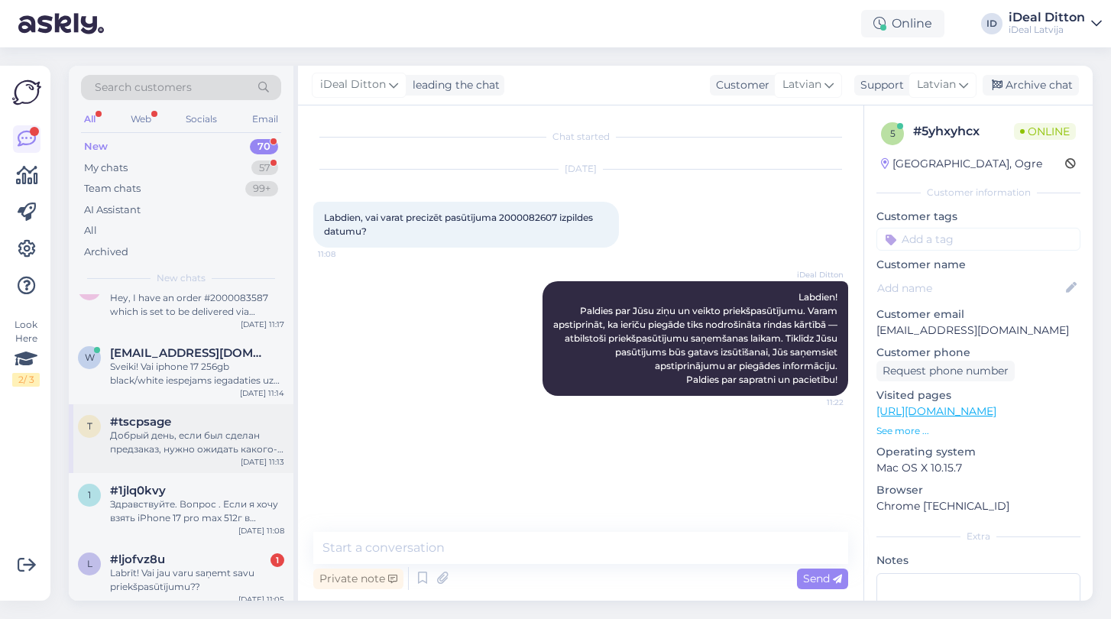
click at [140, 449] on div "Добрый день, если был сделан предзаказ, нужно ожидать какого-то письма на почту…" at bounding box center [197, 443] width 174 height 28
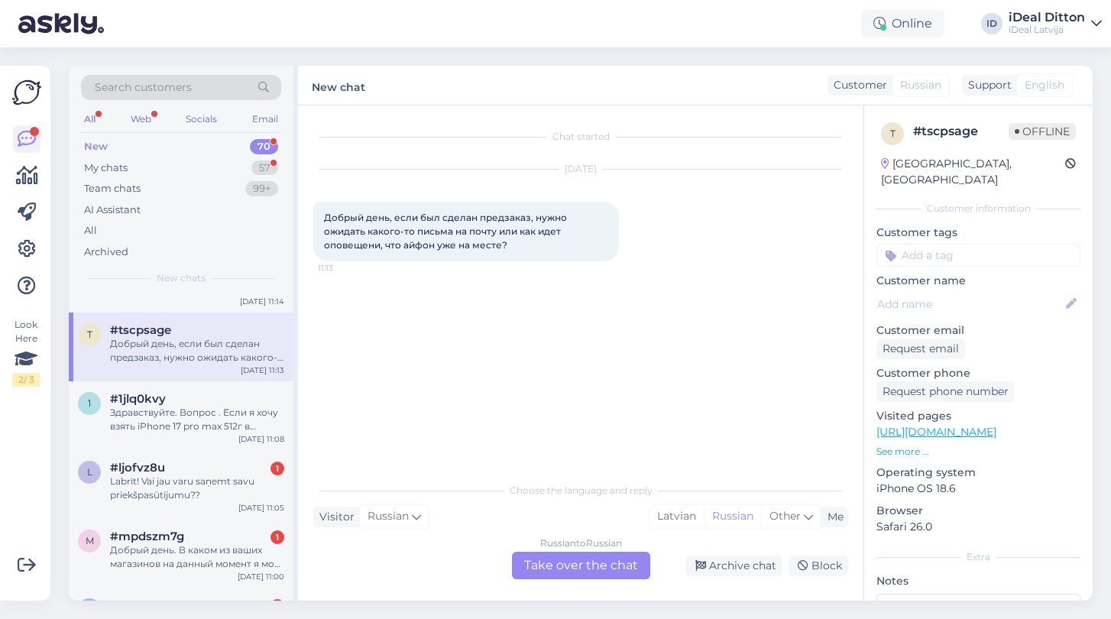
scroll to position [257, 0]
click at [190, 494] on div "Labrīt! Vai jau varu saņemt savu priekšpasūtījumu??" at bounding box center [197, 489] width 174 height 28
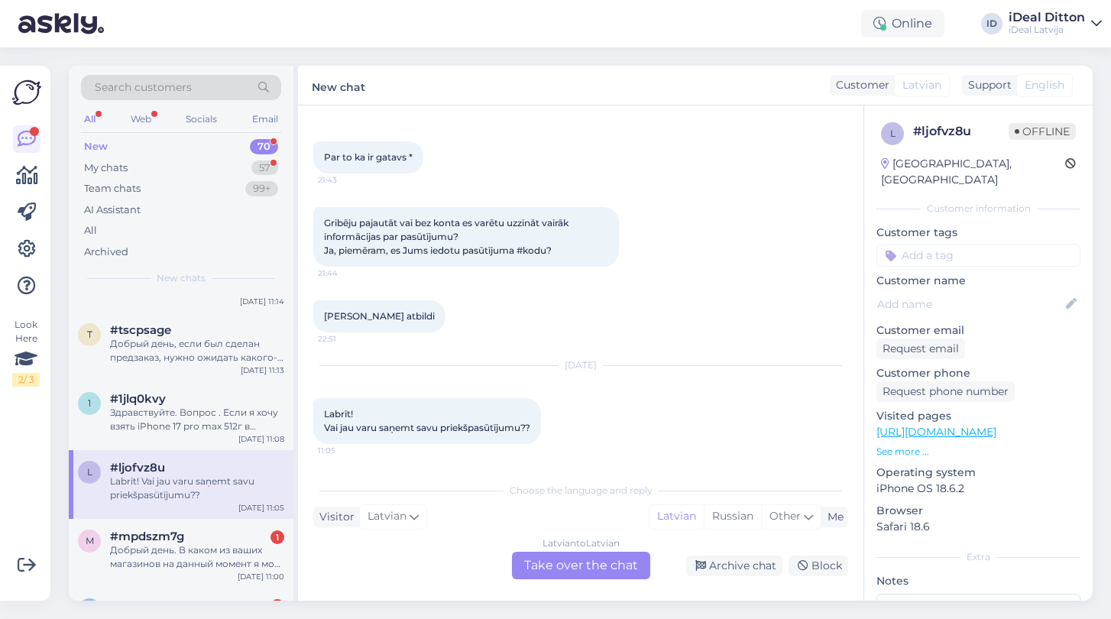
click at [572, 576] on div "Latvian to Latvian Take over the chat" at bounding box center [581, 566] width 138 height 28
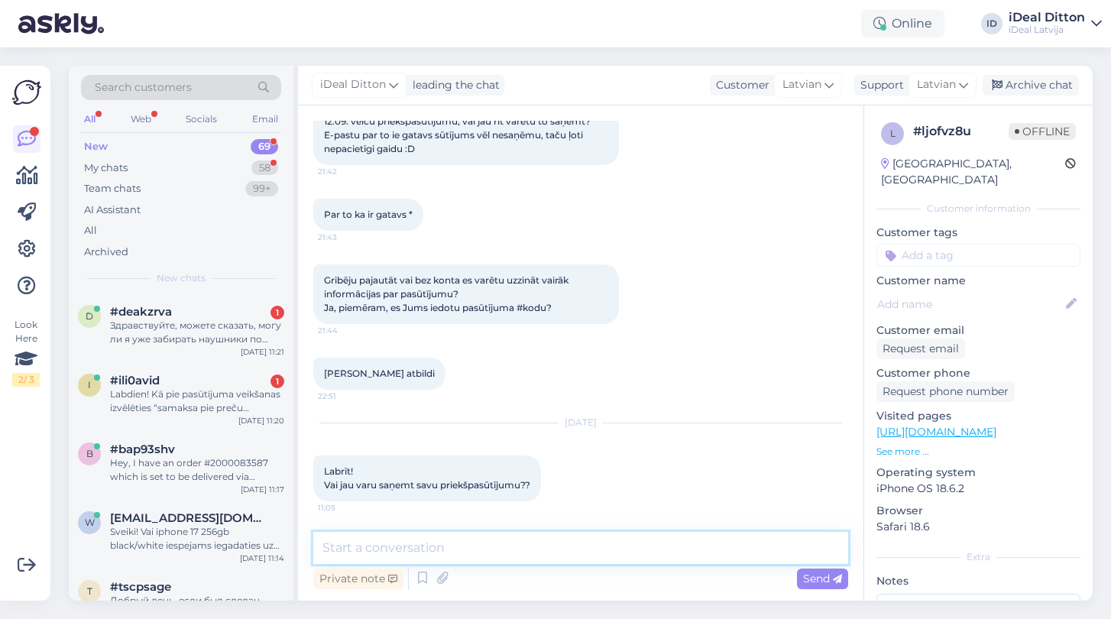
click at [470, 536] on textarea at bounding box center [580, 548] width 535 height 32
paste textarea "Labdien! Paldies par Jūsu ziņu un veikto priekšpasūtījumu. Varam apstiprināt, k…"
type textarea "Labdien! Paldies par Jūsu ziņu un veikto priekšpasūtījumu. Varam apstiprināt, k…"
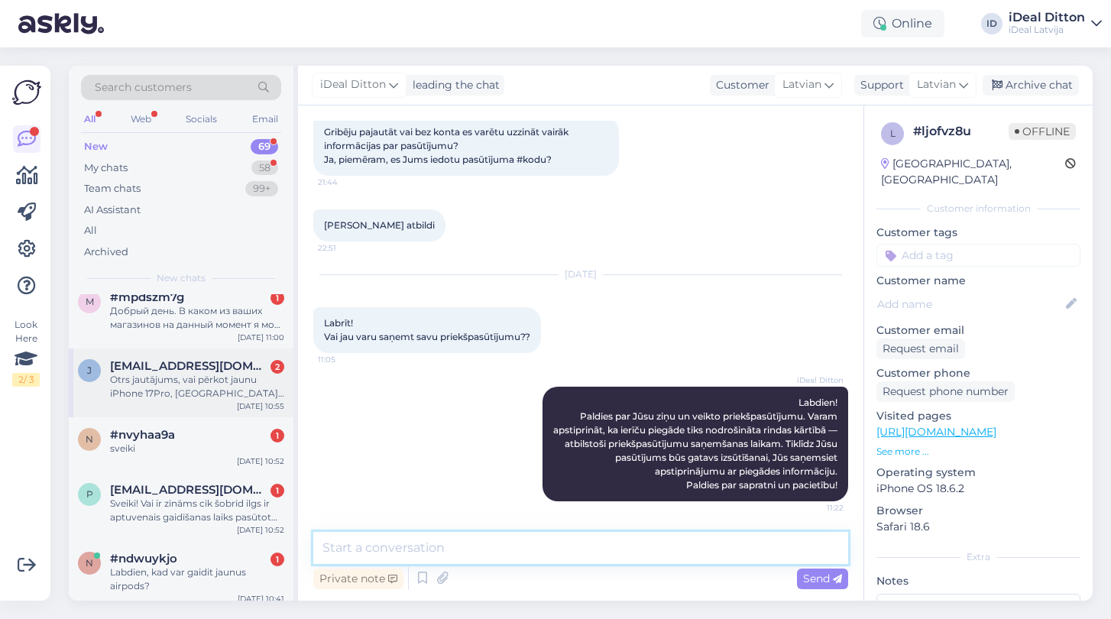
scroll to position [440, 0]
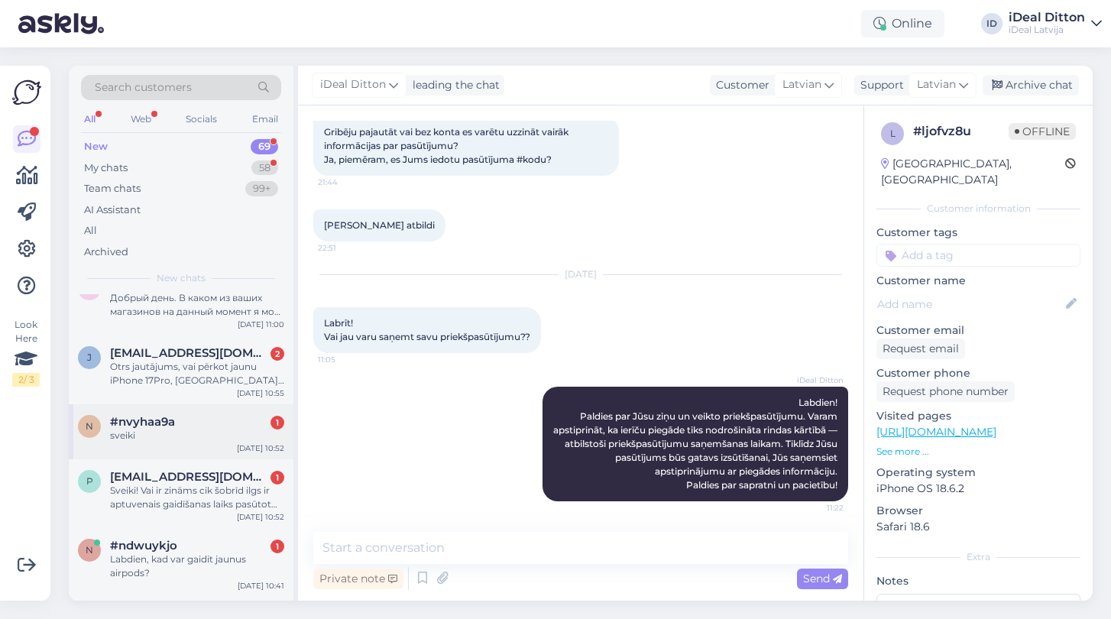
click at [164, 433] on div "sveiki" at bounding box center [197, 436] width 174 height 14
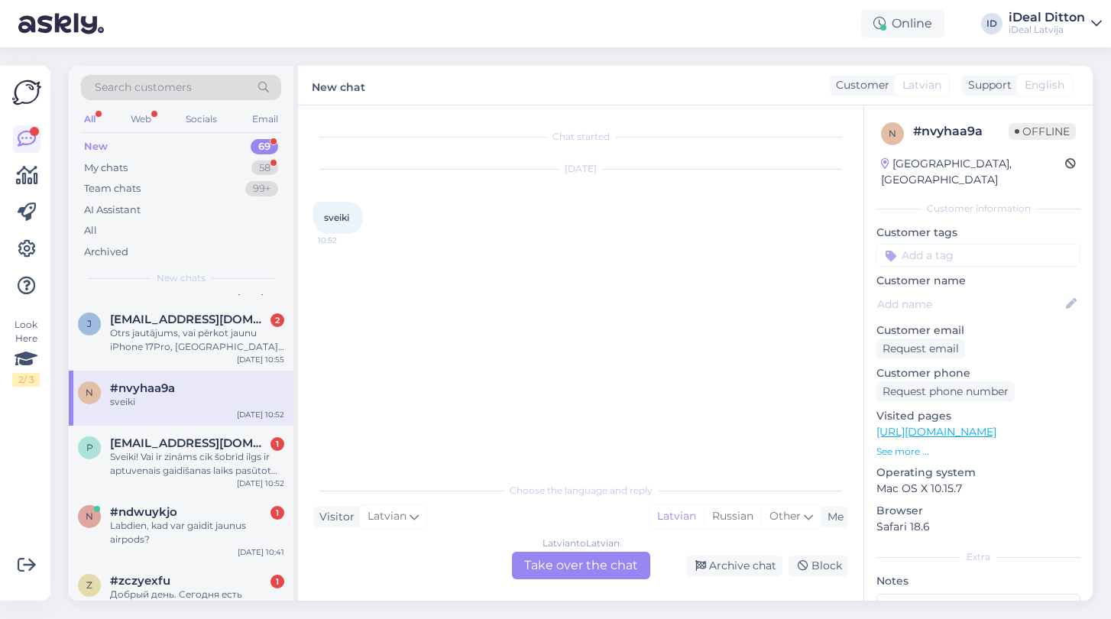
scroll to position [478, 0]
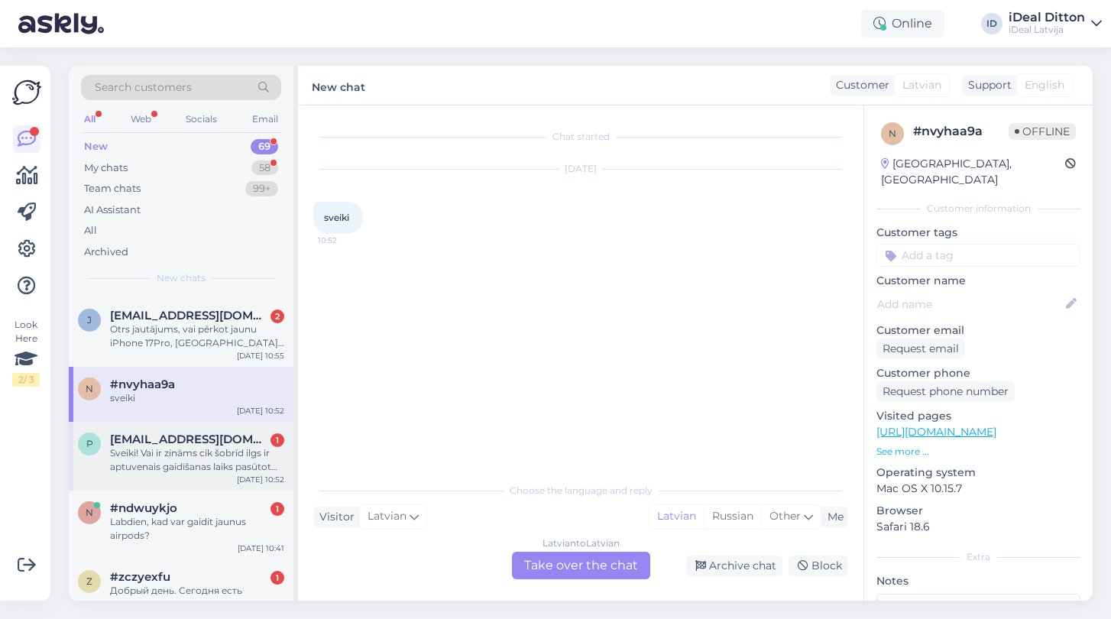
click at [144, 462] on div "Sveiki! Vai ir zināms cik šobrīd ilgs ir aptuvenais gaidīšanas laiks pasūtot iP…" at bounding box center [197, 460] width 174 height 28
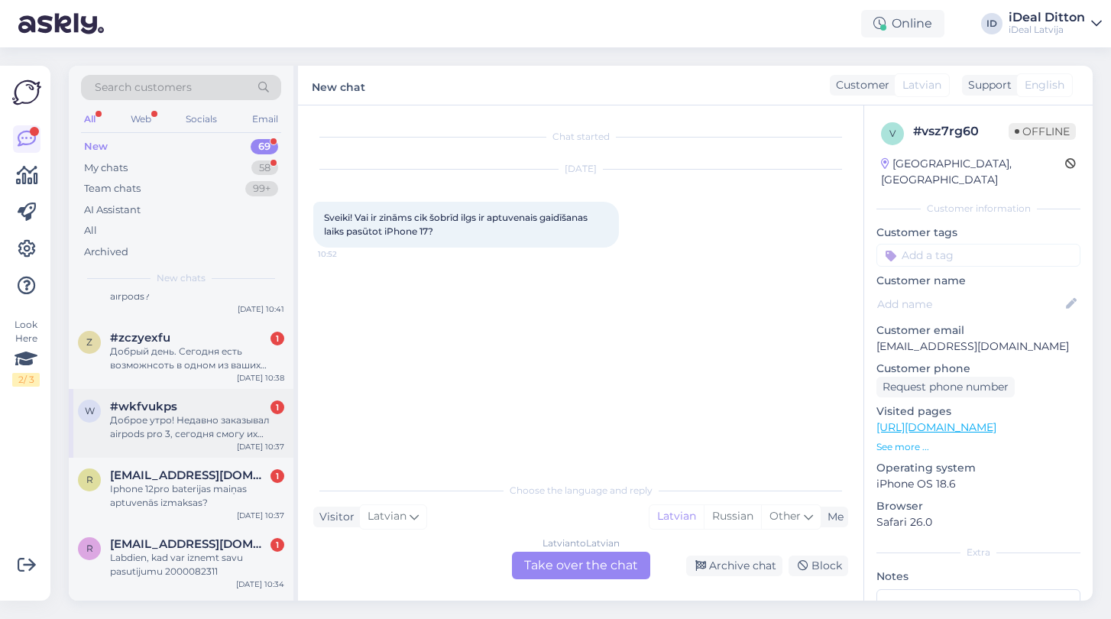
scroll to position [737, 0]
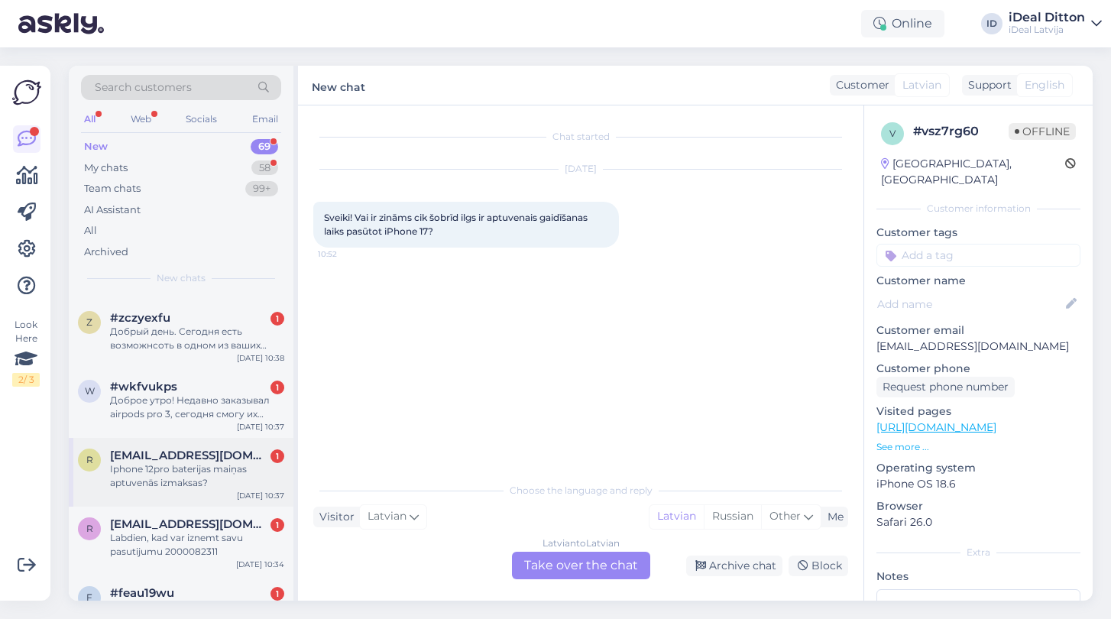
click at [189, 480] on div "Iphone 12pro baterijas maiņas aptuvenās izmaksas?" at bounding box center [197, 476] width 174 height 28
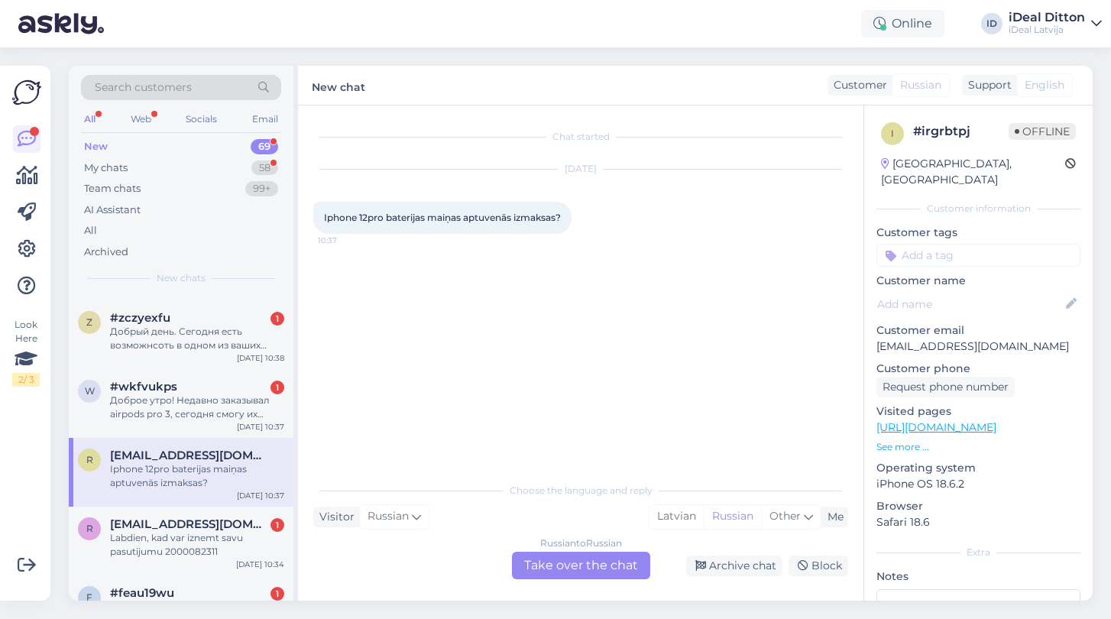
click at [615, 561] on div "Russian to Russian Take over the chat" at bounding box center [581, 566] width 138 height 28
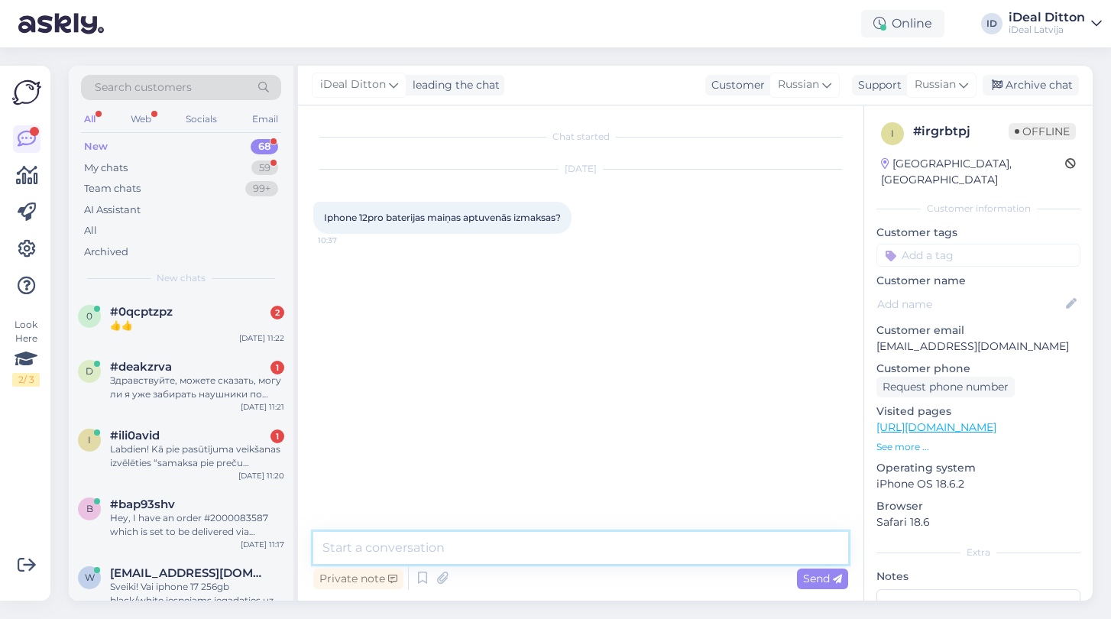
click at [543, 549] on textarea at bounding box center [580, 548] width 535 height 32
type textarea "Д"
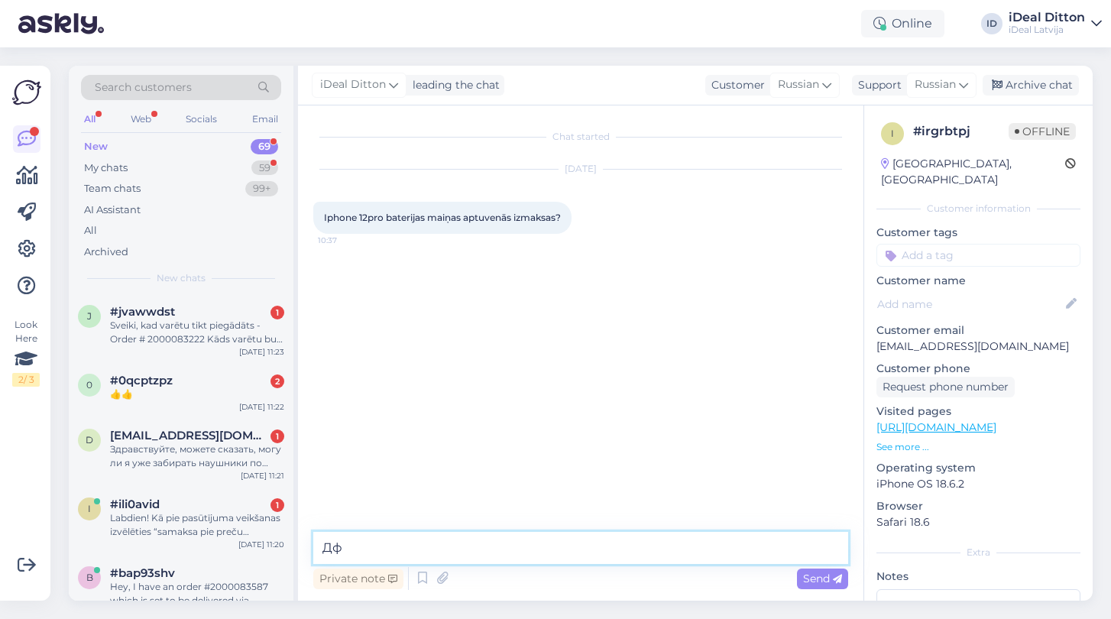
type textarea "Д"
type textarea "Labdien, 89 euro"
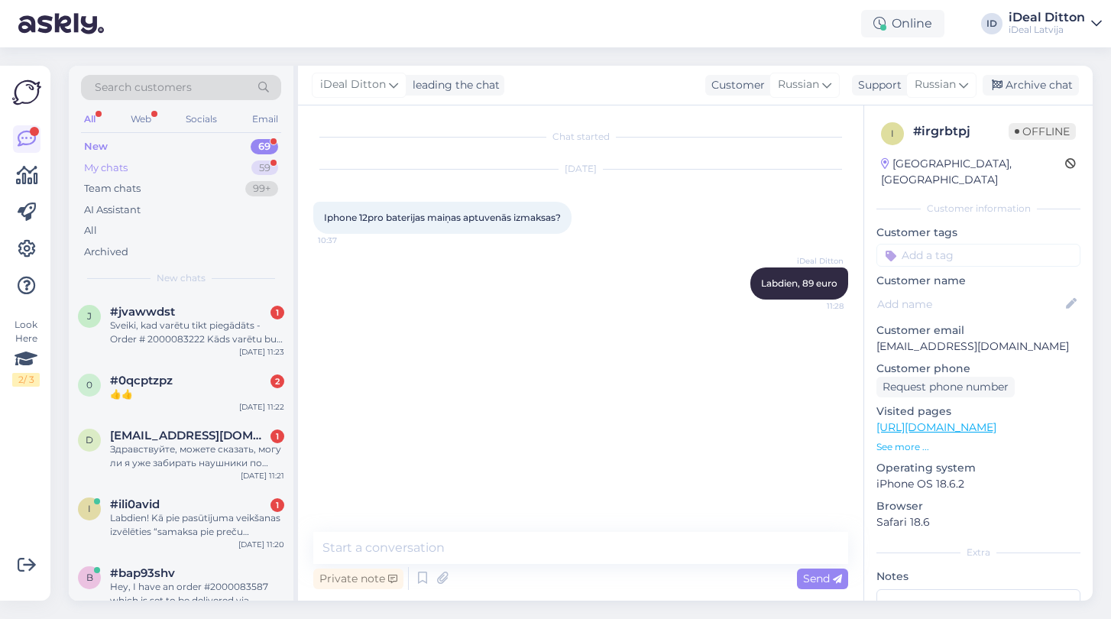
click at [126, 168] on div "My chats" at bounding box center [106, 168] width 44 height 15
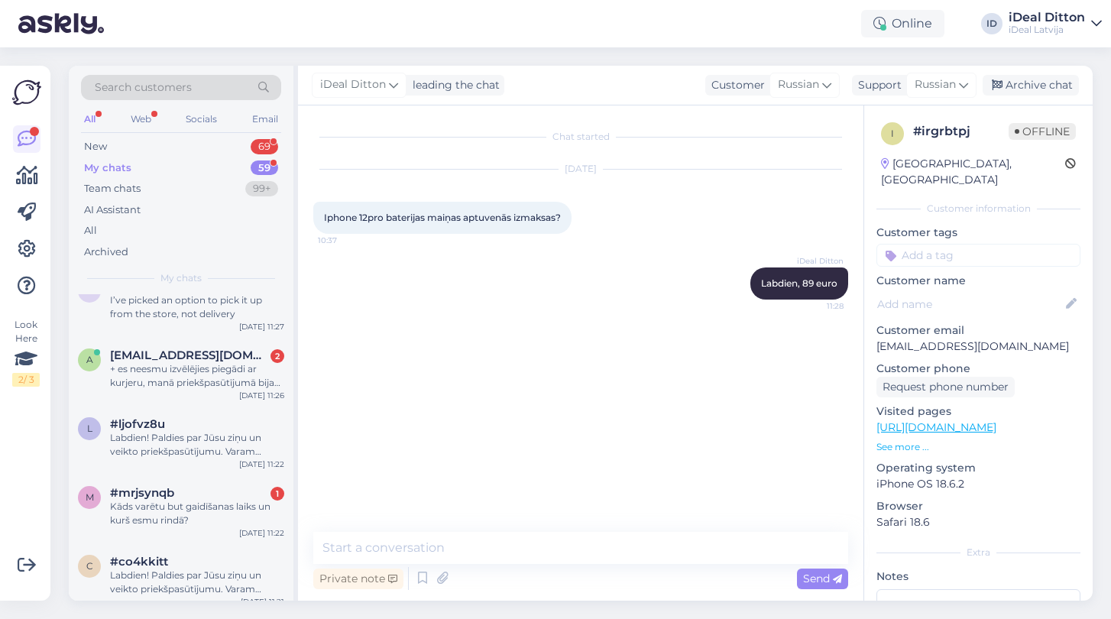
scroll to position [83, 0]
click at [206, 498] on div "Kāds varētu but gaidīšanas laiks un kurš esmu rindā?" at bounding box center [197, 512] width 174 height 28
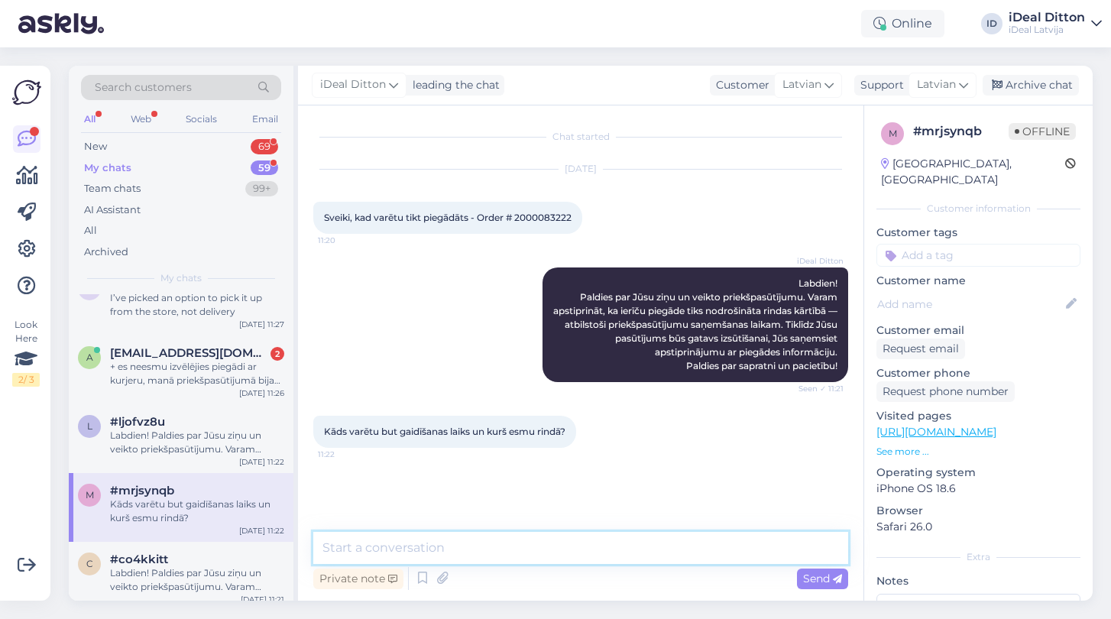
click at [427, 554] on textarea at bounding box center [580, 548] width 535 height 32
click at [527, 547] on textarea "Nav t" at bounding box center [580, 548] width 535 height 32
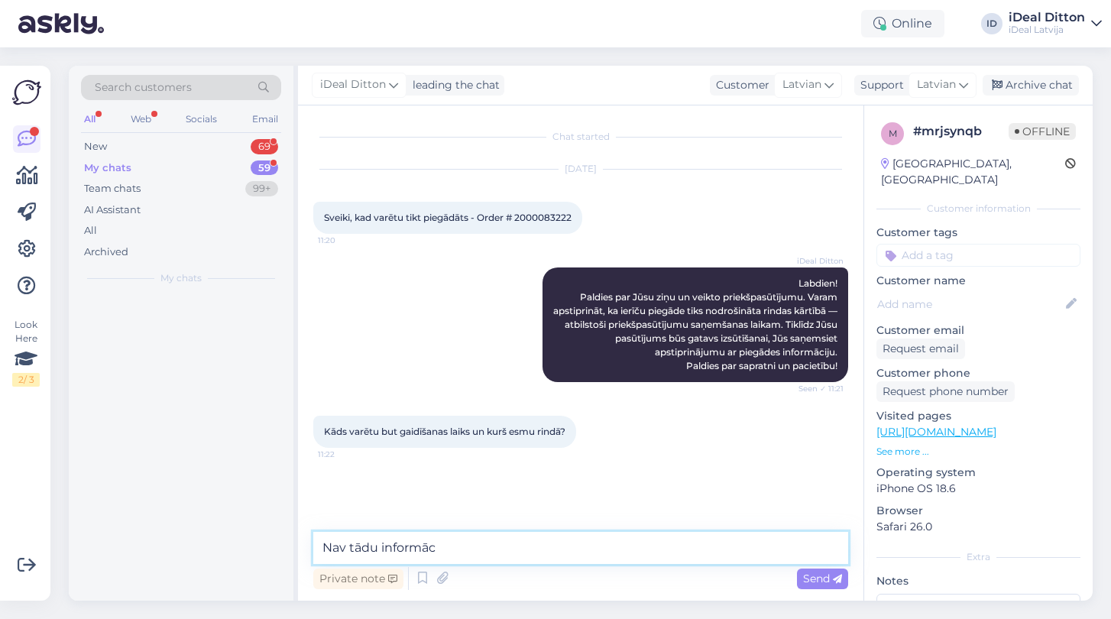
scroll to position [0, 0]
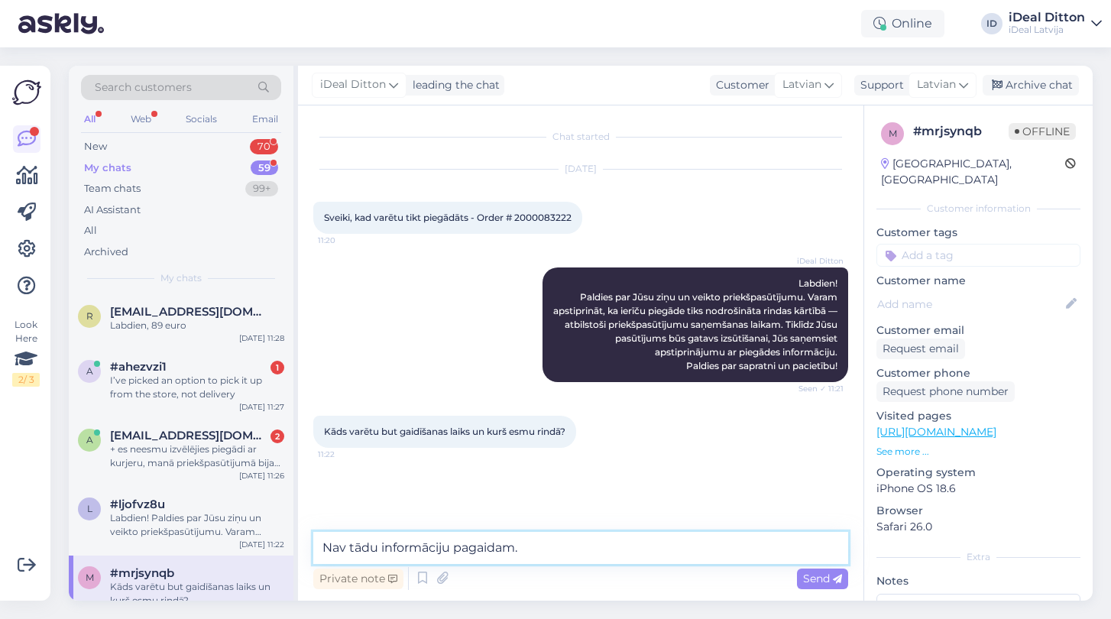
paste textarea "Šobrīd precīzas informācijas par piegādes datumu vēl nav – nav tādu informāciju…"
type textarea "Šobrīd precīzas informācijas par piegādes datumu vēl nav – nav tādu informāciju…"
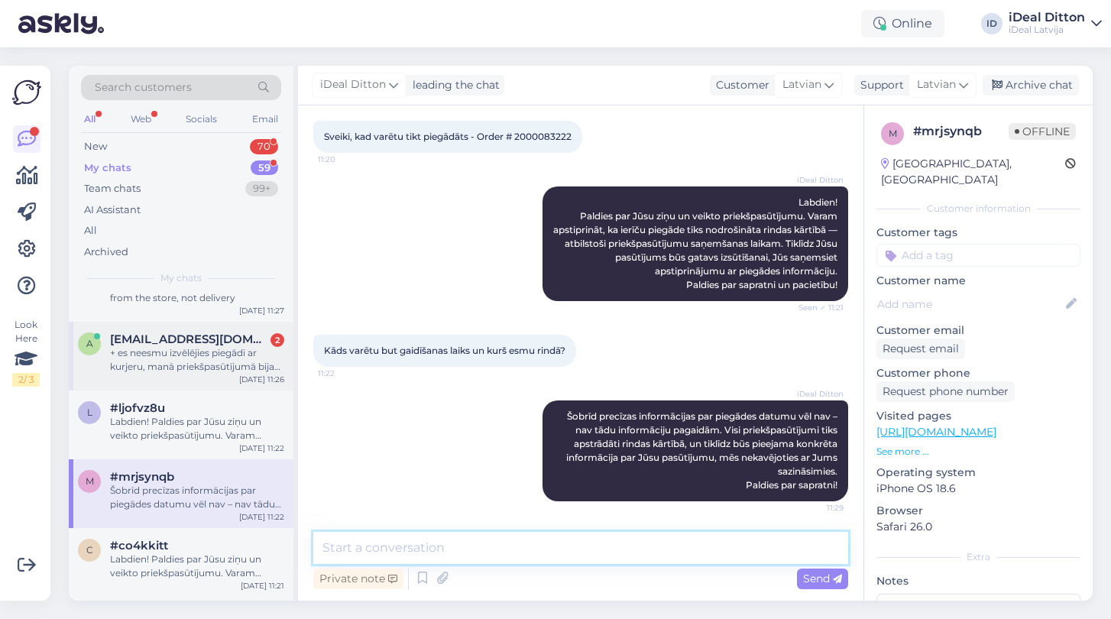
scroll to position [99, 0]
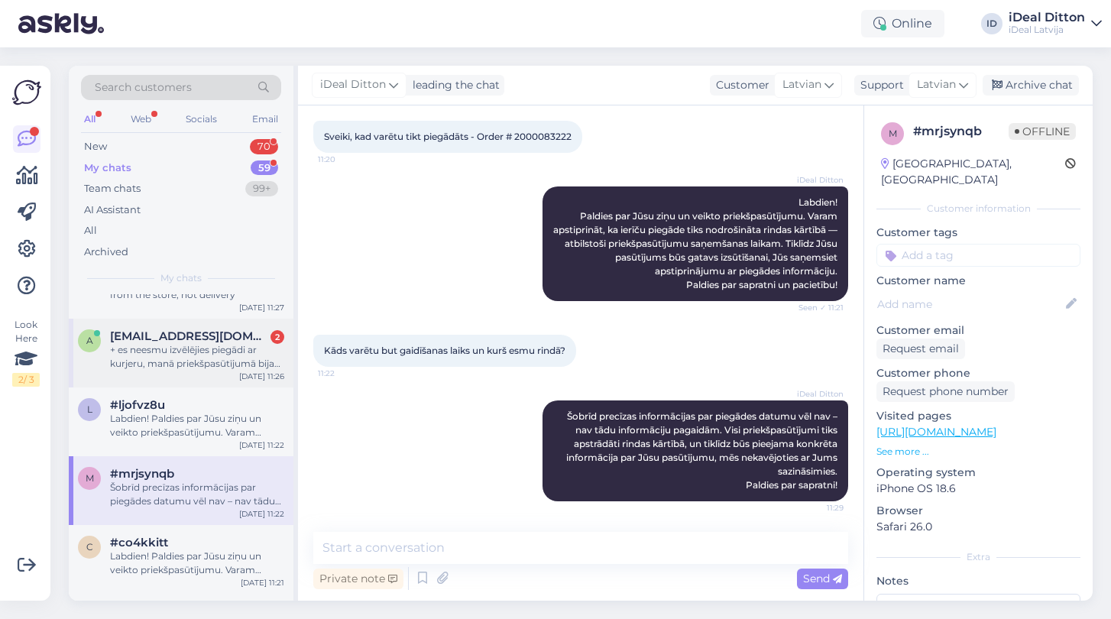
click at [171, 354] on div "+ es neesmu izvēlējies piegādi ar kurjeru, manā priekšpasūtījumā bija norādīta …" at bounding box center [197, 357] width 174 height 28
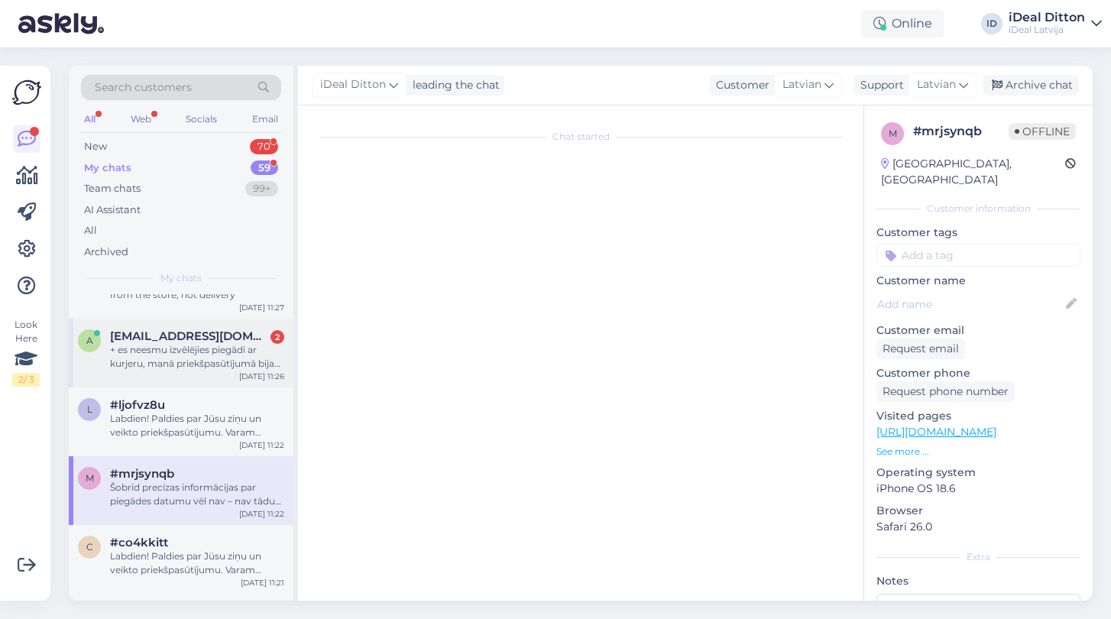
scroll to position [95, 0]
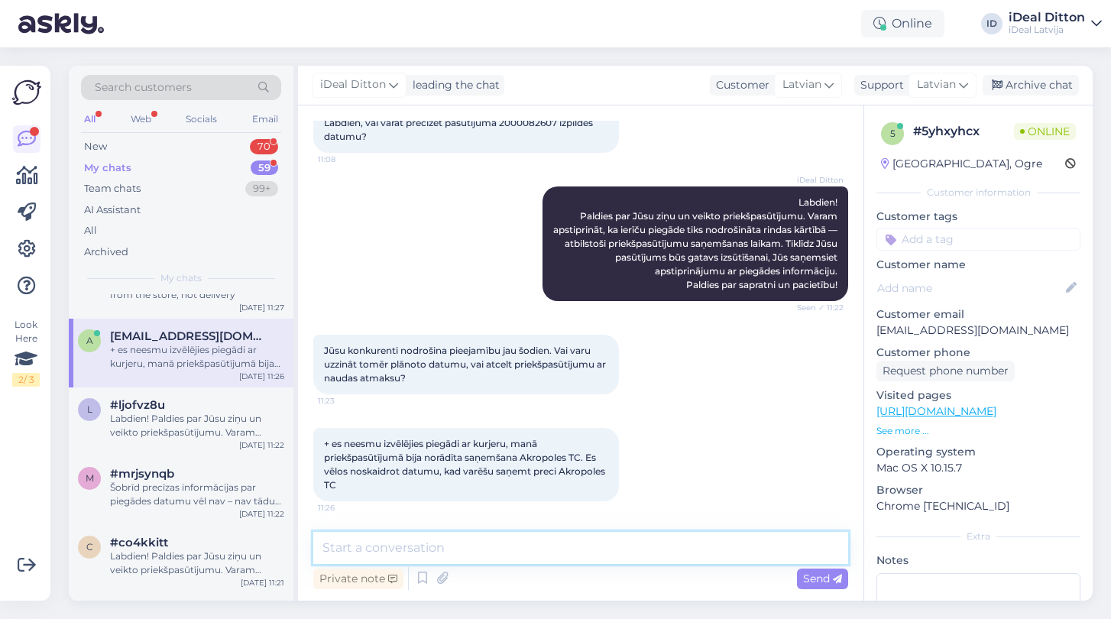
click at [365, 552] on textarea at bounding box center [580, 548] width 535 height 32
paste textarea "Šobrīd precīzas informācijas par piegādes datumu vēl nav – nav tādu informāciju…"
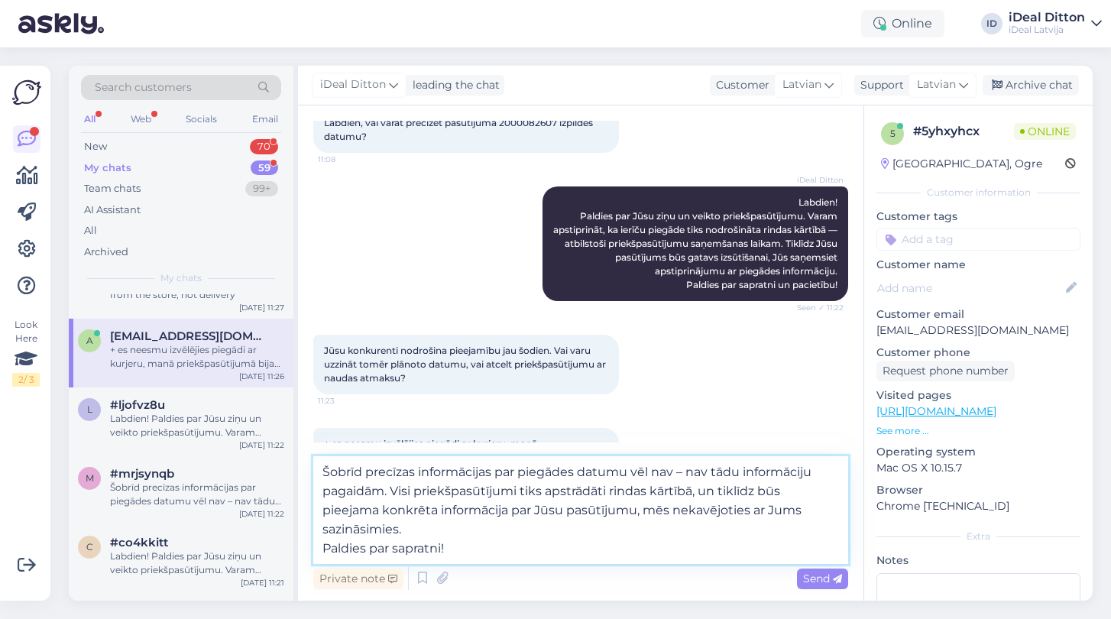
click at [325, 548] on textarea "Šobrīd precīzas informācijas par piegādes datumu vēl nav – nav tādu informāciju…" at bounding box center [580, 510] width 535 height 108
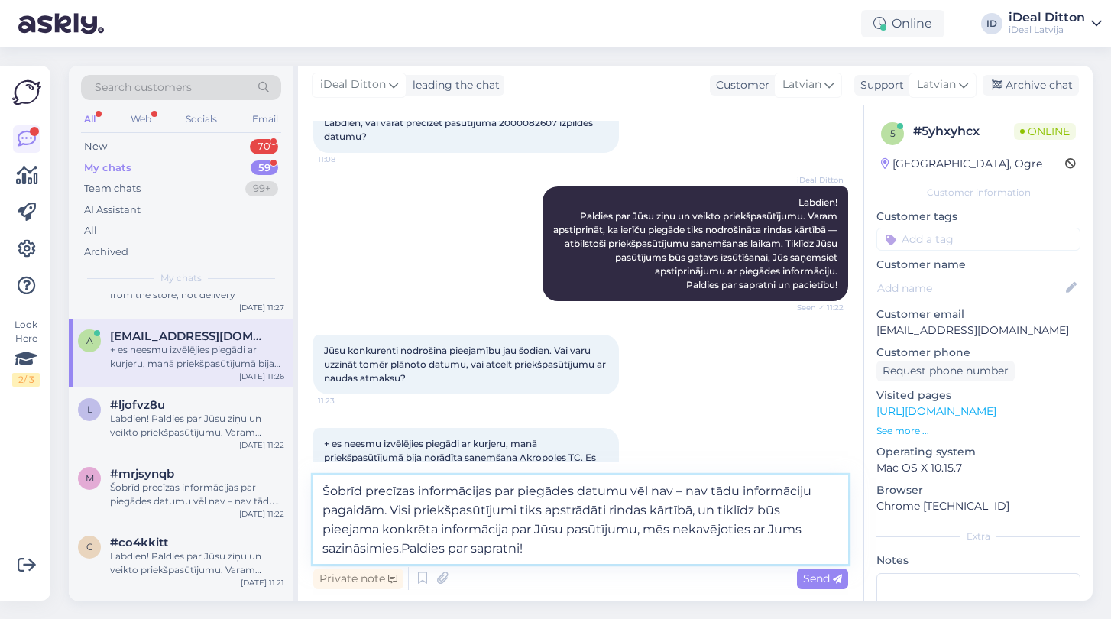
type textarea "Šobrīd precīzas informācijas par piegādes datumu vēl nav – nav tādu informāciju…"
click at [559, 547] on textarea "Šobrīd precīzas informācijas par piegādes datumu vēl nav – nav tādu informāciju…" at bounding box center [580, 519] width 535 height 89
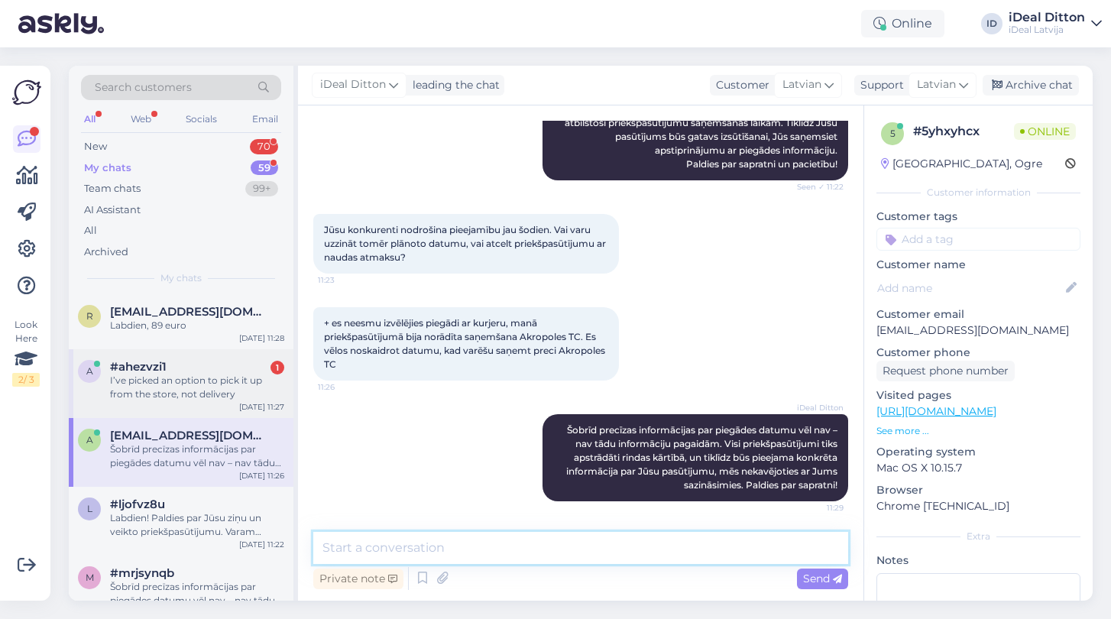
scroll to position [0, 0]
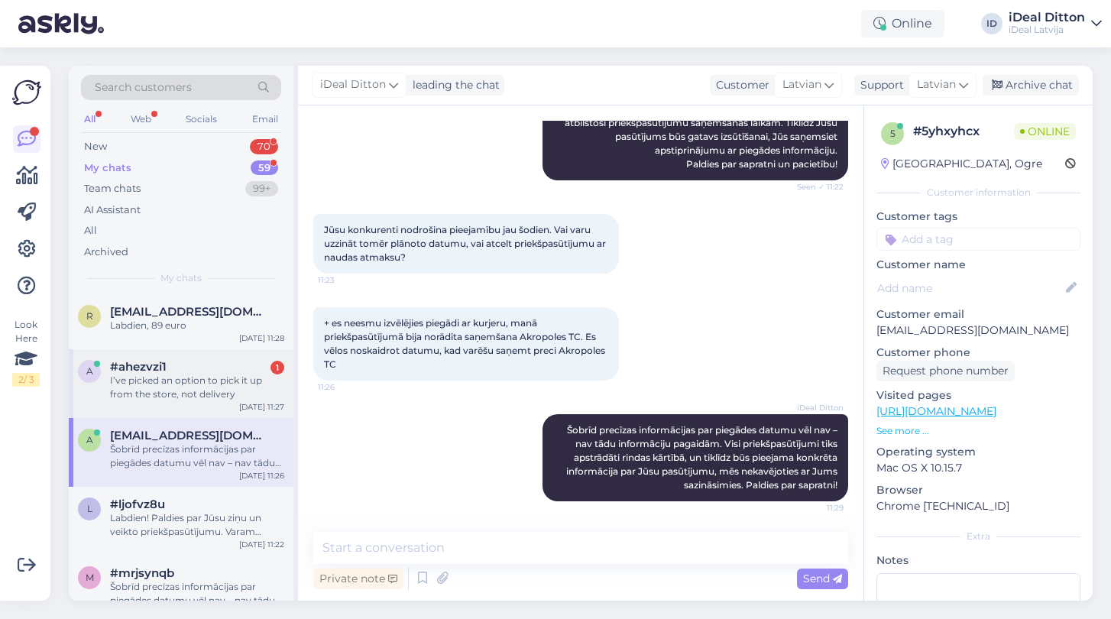
click at [171, 374] on div "I’ve picked an option to pick it up from the store, not delivery" at bounding box center [197, 388] width 174 height 28
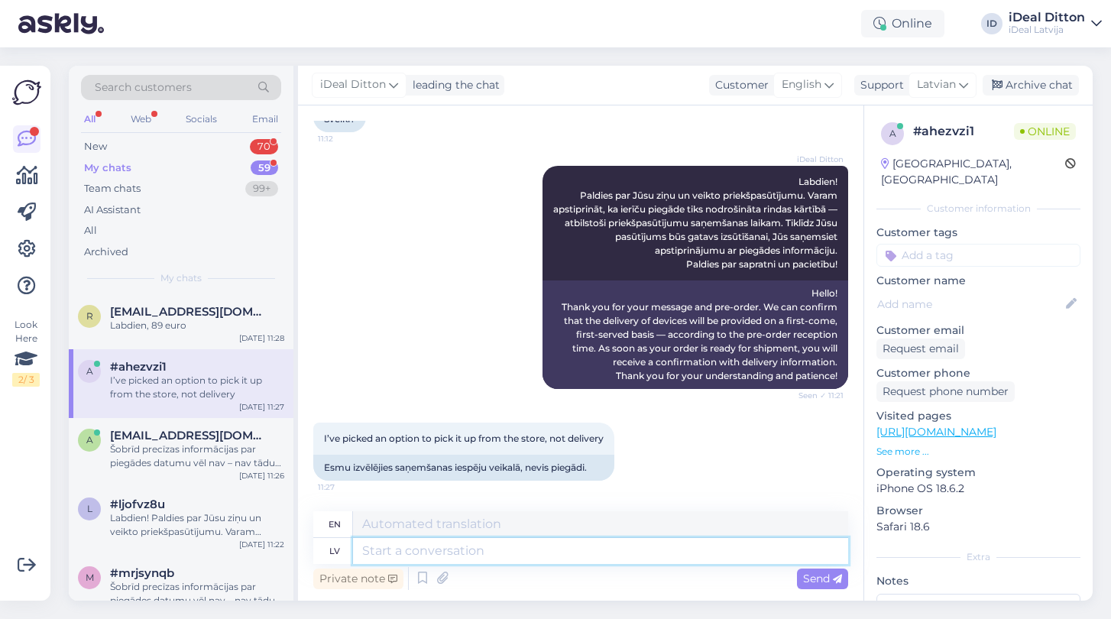
click at [395, 543] on textarea at bounding box center [600, 551] width 495 height 26
paste textarea "Šobrīd precīzas informācijas par piegādes datumu vēl nav – nav tādu informāciju…"
type textarea "Šobrīd precīzas informācijas par piegādes datumu vēl nav – nav tādu informāciju…"
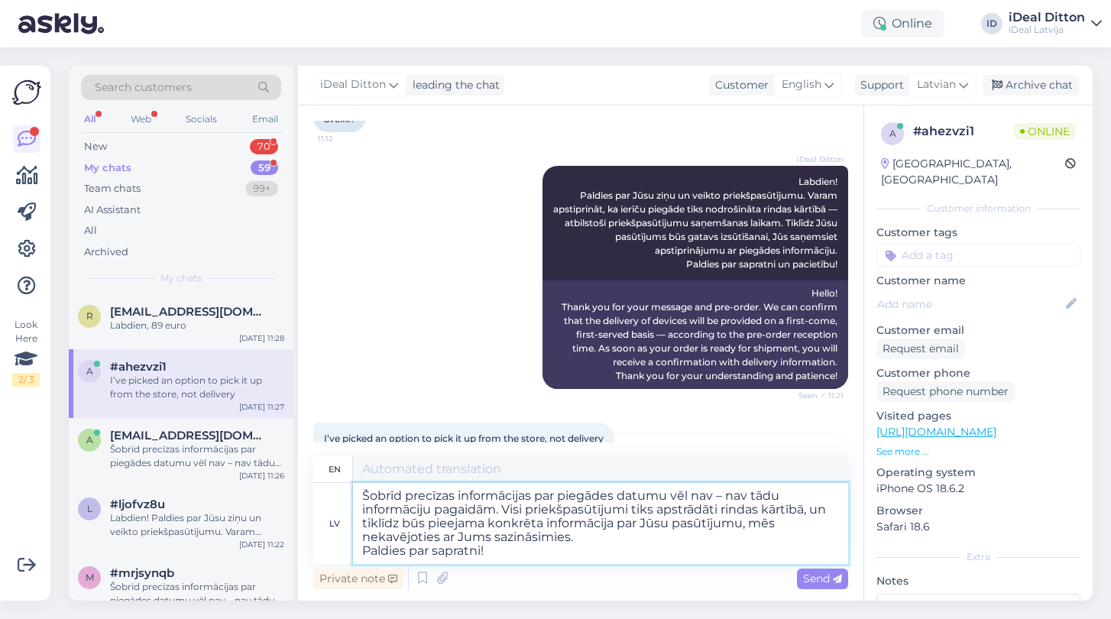
type textarea "There is currently no exact information about the delivery date - there is no s…"
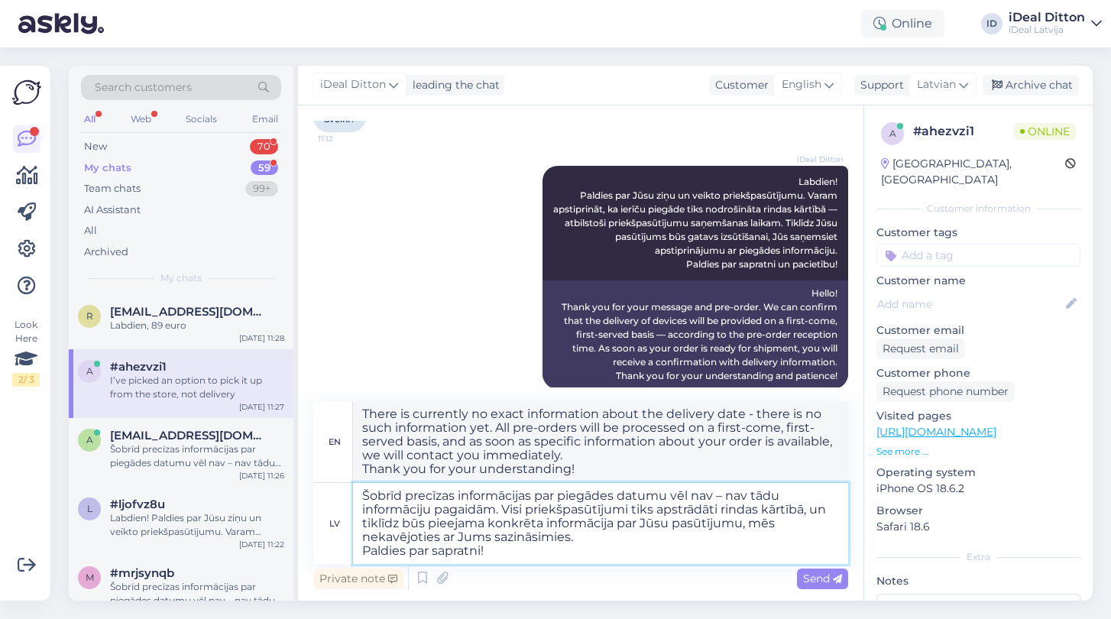
click at [366, 553] on textarea "Šobrīd precīzas informācijas par piegādes datumu vēl nav – nav tādu informāciju…" at bounding box center [600, 523] width 495 height 81
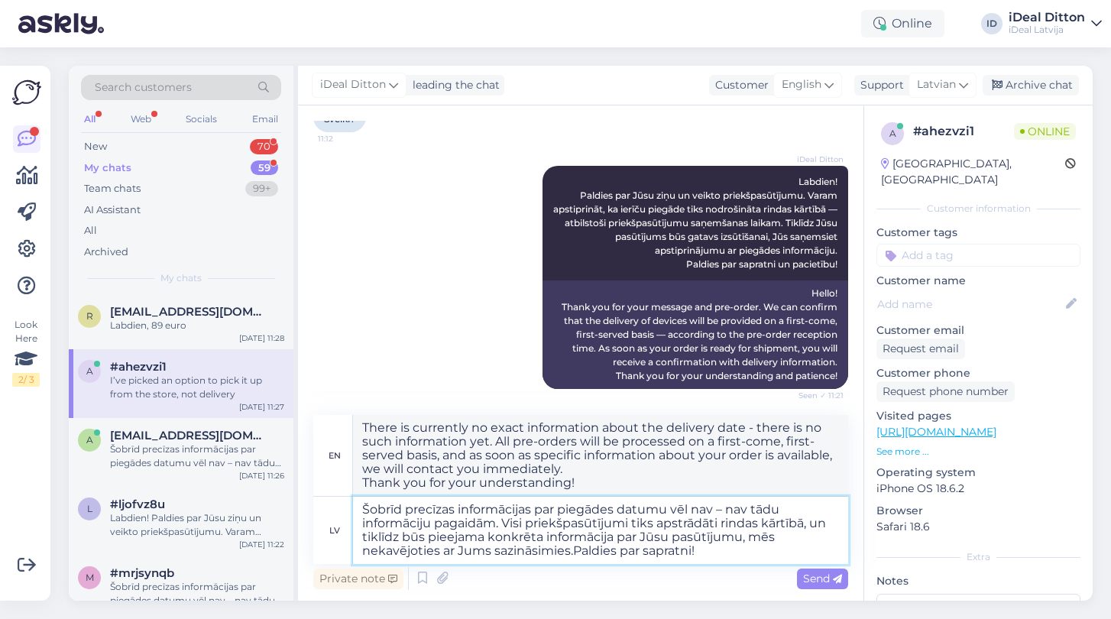
type textarea "Šobrīd precīzas informācijas par piegādes datumu vēl nav – nav tādu informāciju…"
type textarea "There is currently no exact information about the delivery date - there is no s…"
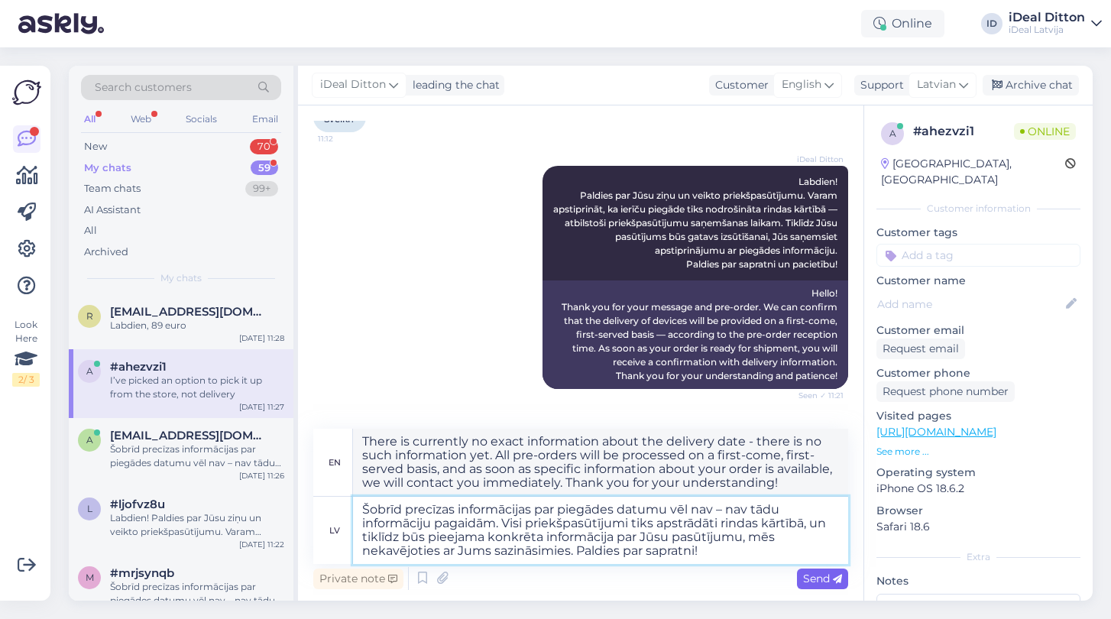
type textarea "Šobrīd precīzas informācijas par piegādes datumu vēl nav – nav tādu informāciju…"
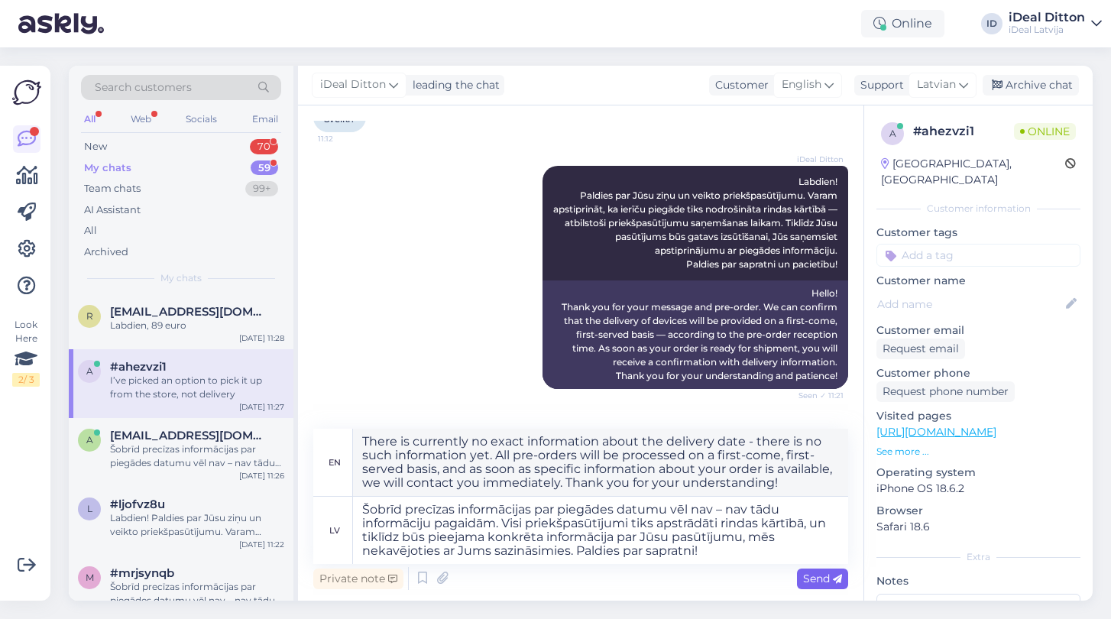
click at [834, 575] on icon at bounding box center [837, 579] width 9 height 9
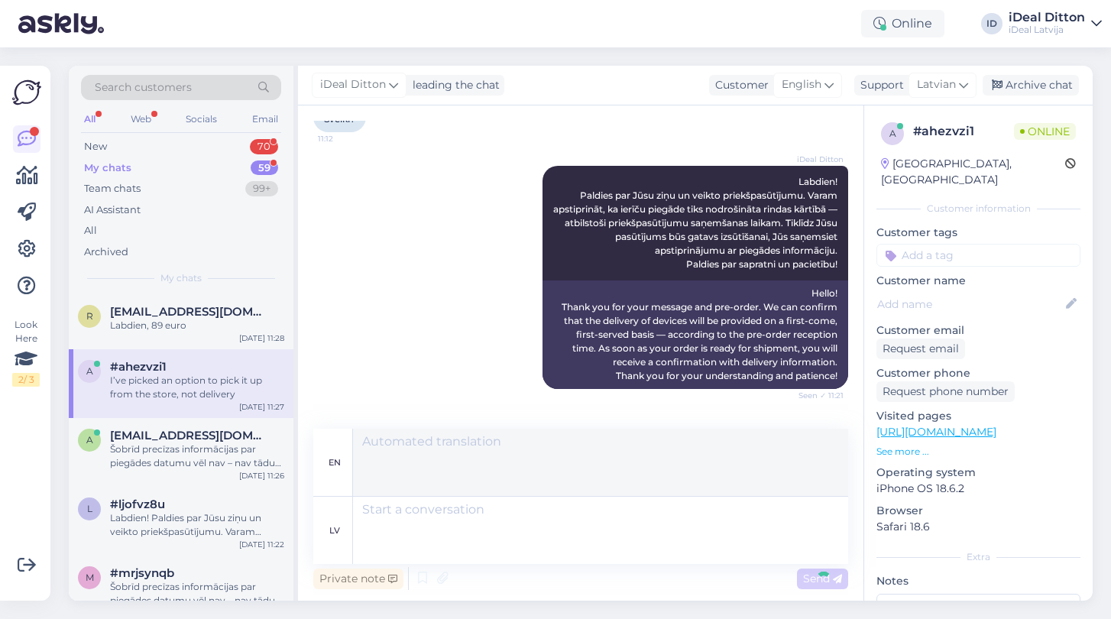
scroll to position [435, 0]
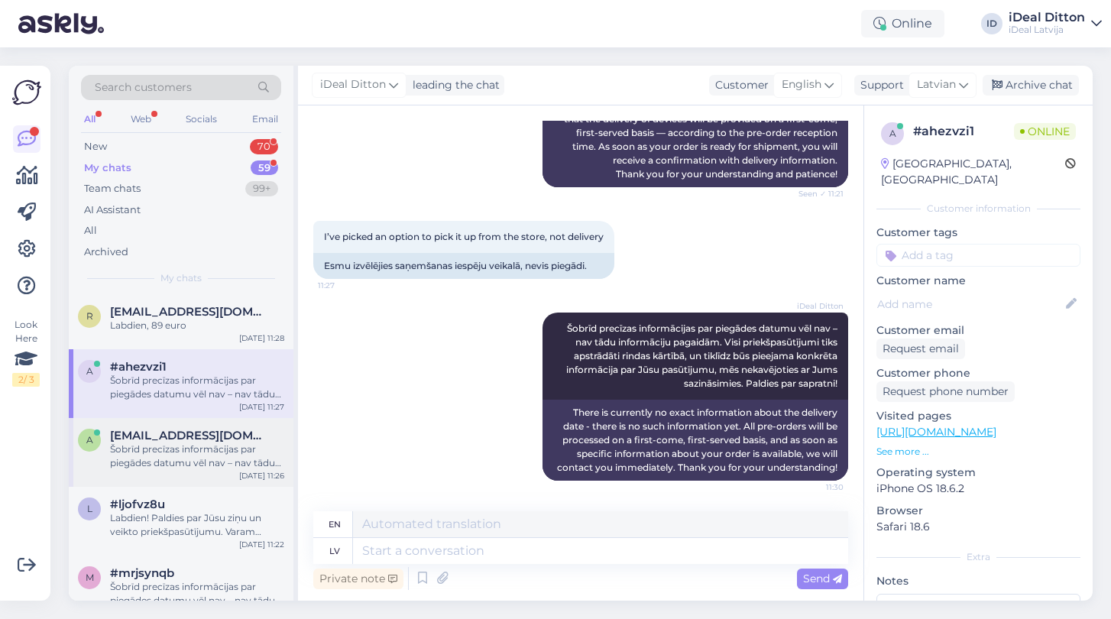
click at [177, 446] on div "Šobrīd precīzas informācijas par piegādes datumu vēl nav – nav tādu informāciju…" at bounding box center [197, 457] width 174 height 28
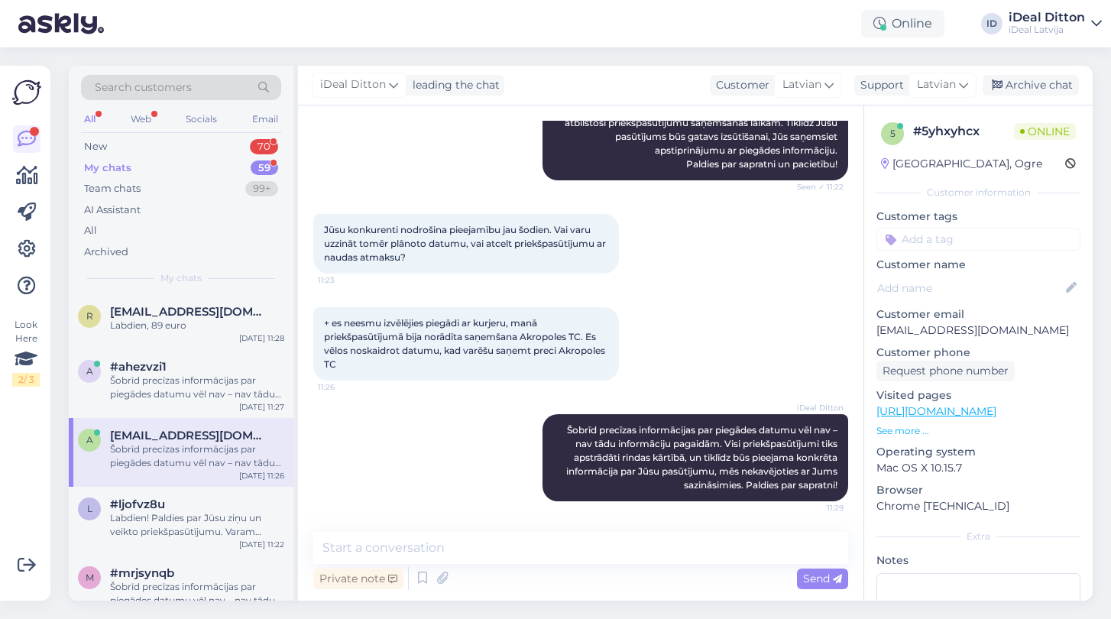
scroll to position [216, 0]
click at [146, 548] on div "l #ljofvz8u Labdien! Paldies par Jūsu ziņu un veikto priekšpasūtījumu. Varam ap…" at bounding box center [181, 521] width 225 height 69
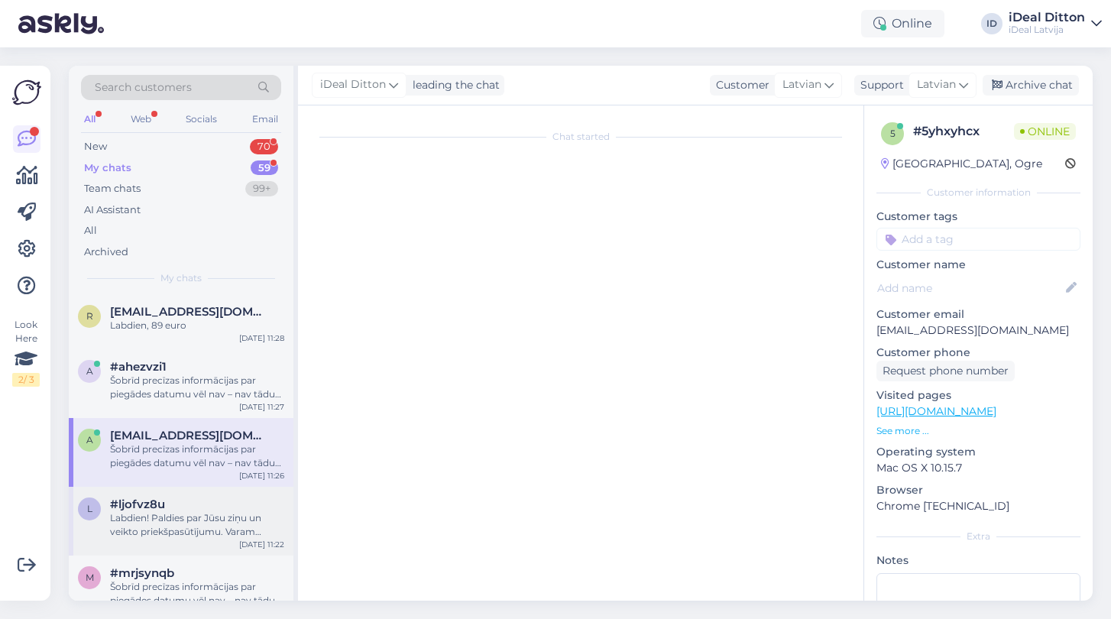
scroll to position [258, 0]
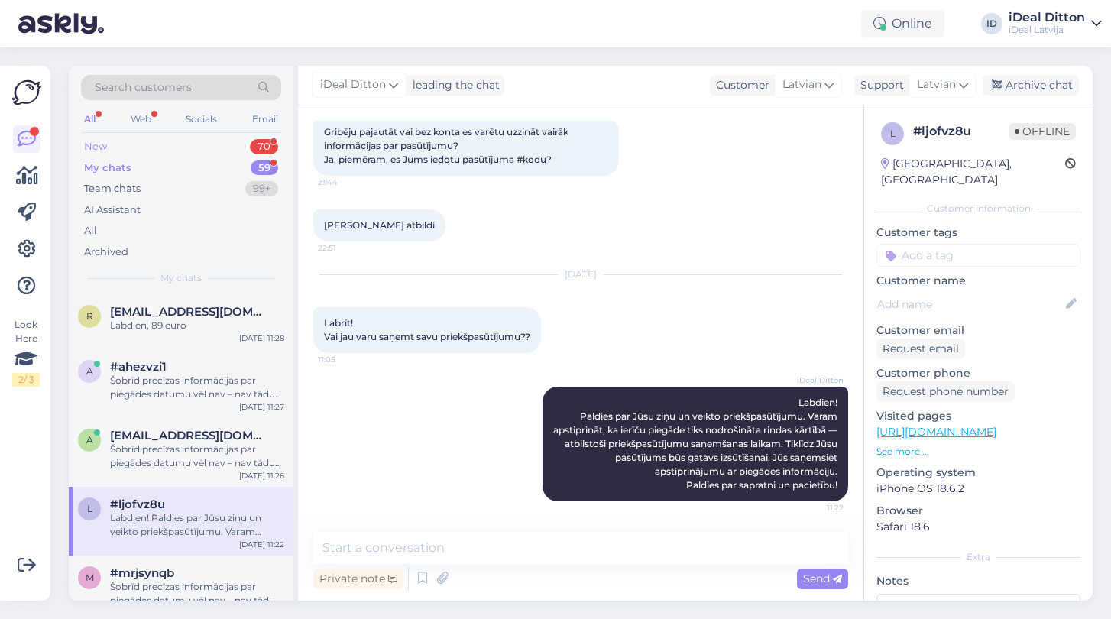
click at [110, 147] on div "New 70" at bounding box center [181, 146] width 200 height 21
